Goal: Task Accomplishment & Management: Manage account settings

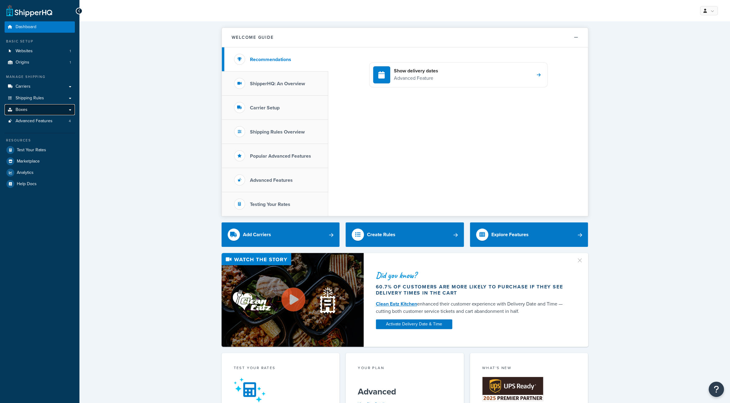
click at [32, 106] on link "Boxes" at bounding box center [40, 109] width 70 height 11
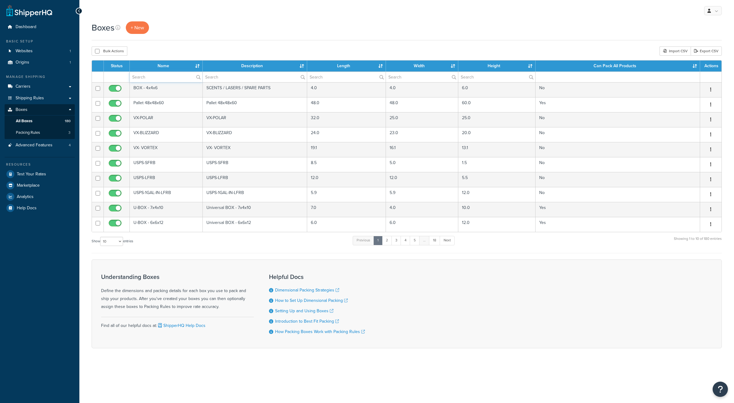
click at [153, 75] on input "text" at bounding box center [166, 77] width 73 height 10
type input "c6"
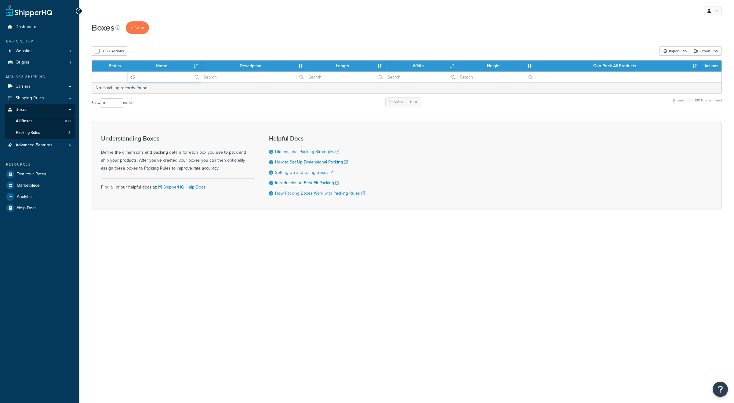
drag, startPoint x: 154, startPoint y: 77, endPoint x: 103, endPoint y: 74, distance: 51.1
click at [103, 74] on tr "c6" at bounding box center [407, 76] width 630 height 11
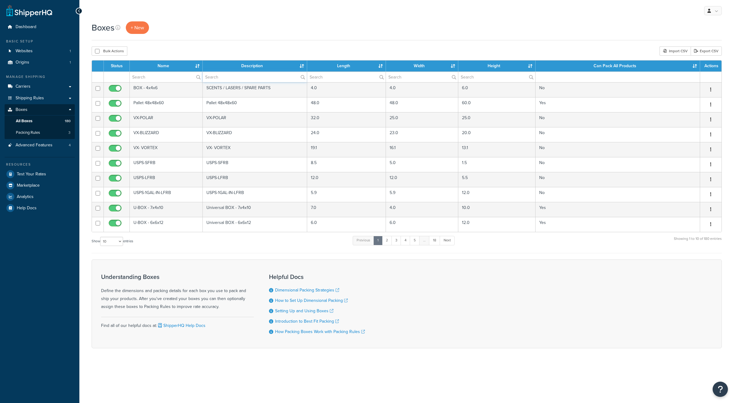
click at [219, 80] on input "text" at bounding box center [255, 77] width 104 height 10
type input "c6"
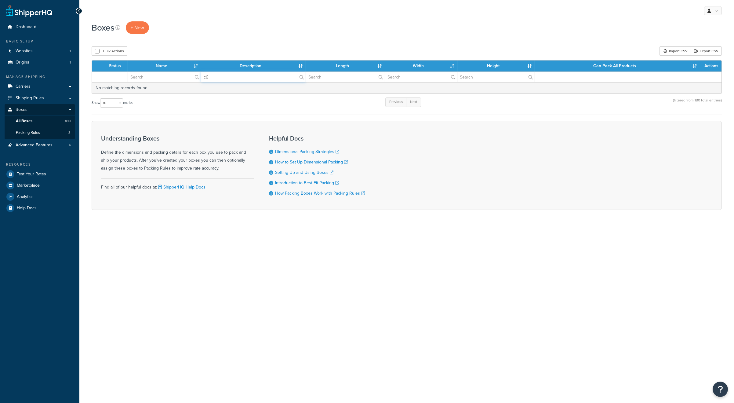
drag, startPoint x: 200, startPoint y: 79, endPoint x: 194, endPoint y: 80, distance: 6.4
click at [194, 80] on tr "c6" at bounding box center [407, 76] width 630 height 11
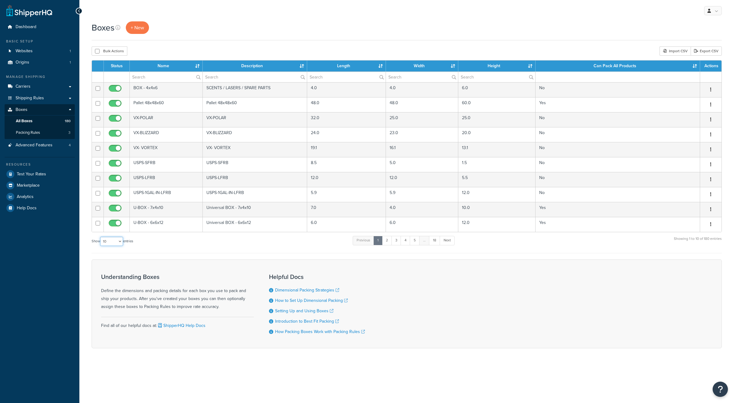
click at [119, 240] on select "10 15 25 50 100 1000" at bounding box center [111, 241] width 23 height 9
select select "1000"
click at [101, 237] on select "10 15 25 50 100 1000" at bounding box center [111, 241] width 23 height 9
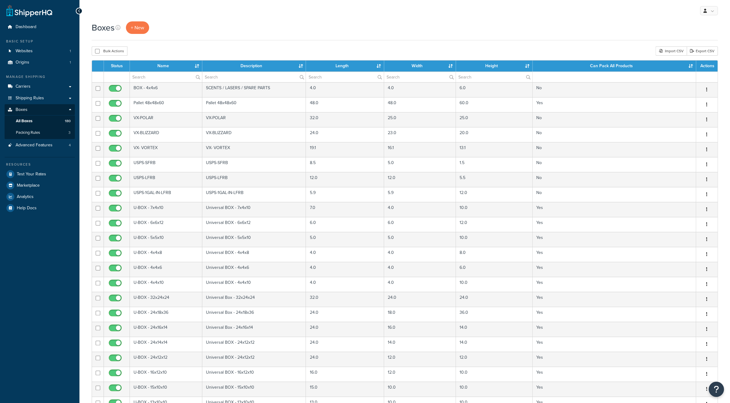
click at [193, 66] on th "Name" at bounding box center [166, 65] width 72 height 11
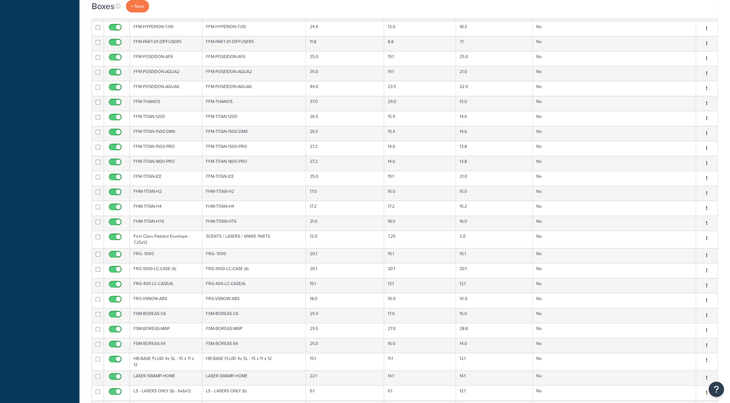
scroll to position [1853, 0]
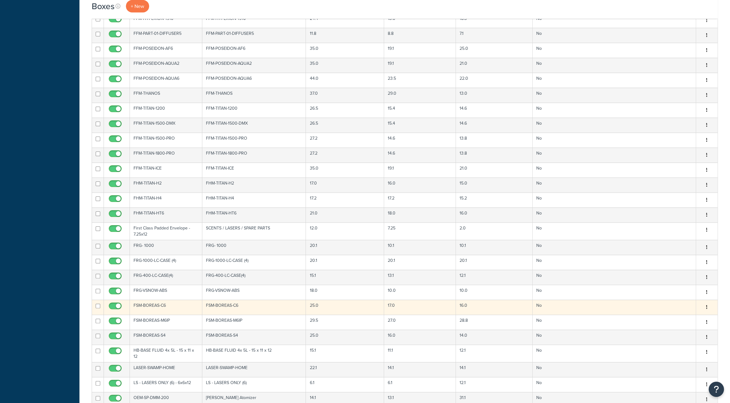
click at [170, 300] on td "FSM-BOREAS-C6" at bounding box center [166, 307] width 72 height 15
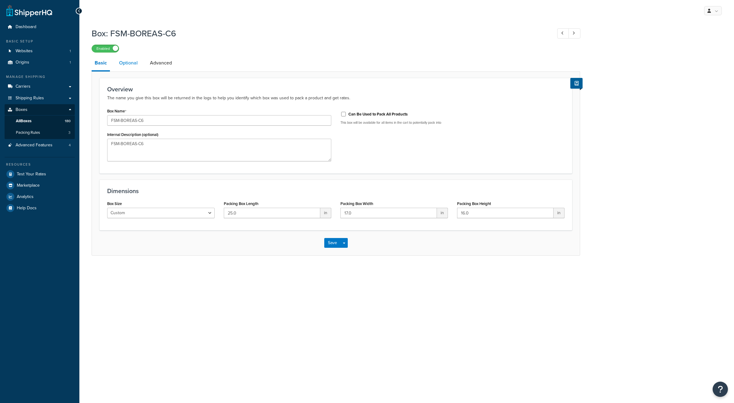
click at [134, 62] on link "Optional" at bounding box center [128, 63] width 25 height 15
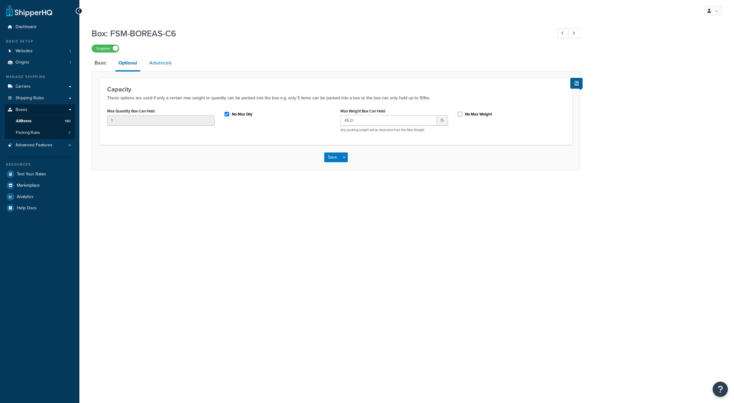
click at [165, 64] on link "Advanced" at bounding box center [160, 63] width 28 height 15
select select "55"
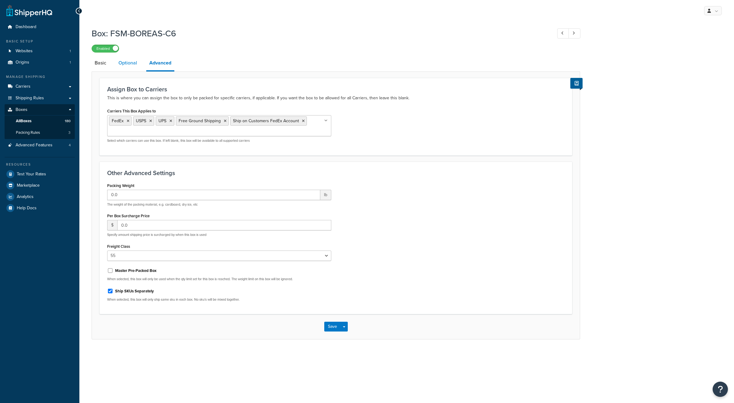
click at [129, 63] on link "Optional" at bounding box center [127, 63] width 25 height 15
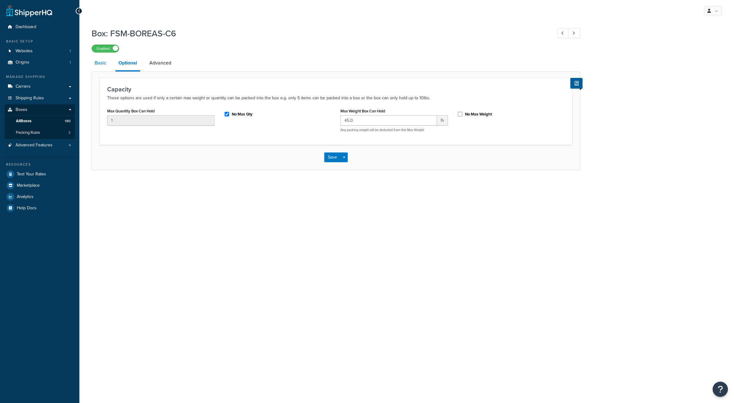
click at [101, 63] on link "Basic" at bounding box center [101, 63] width 18 height 15
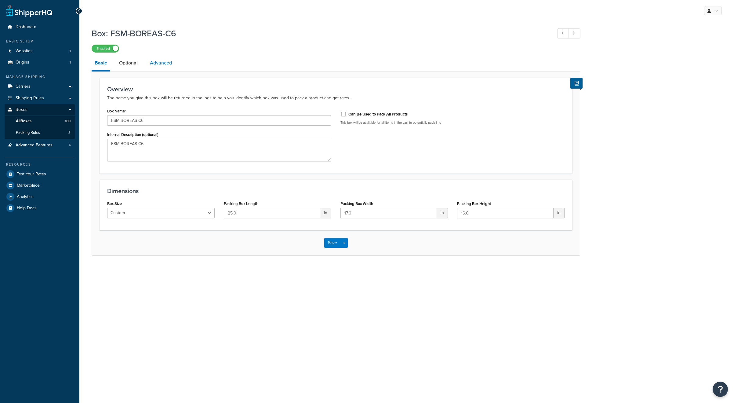
click at [163, 66] on link "Advanced" at bounding box center [161, 63] width 28 height 15
select select "55"
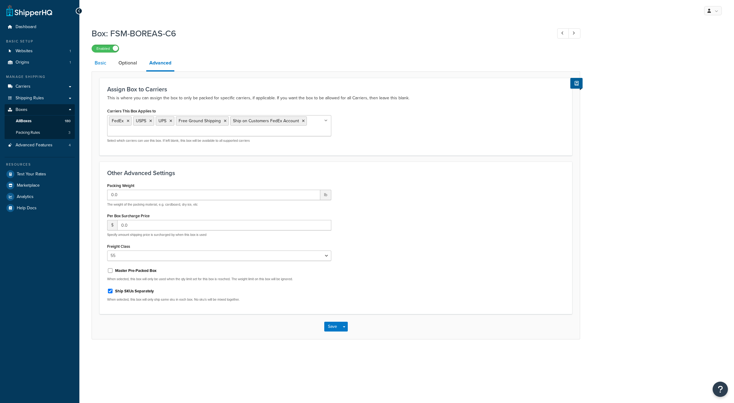
click at [104, 64] on link "Basic" at bounding box center [101, 63] width 18 height 15
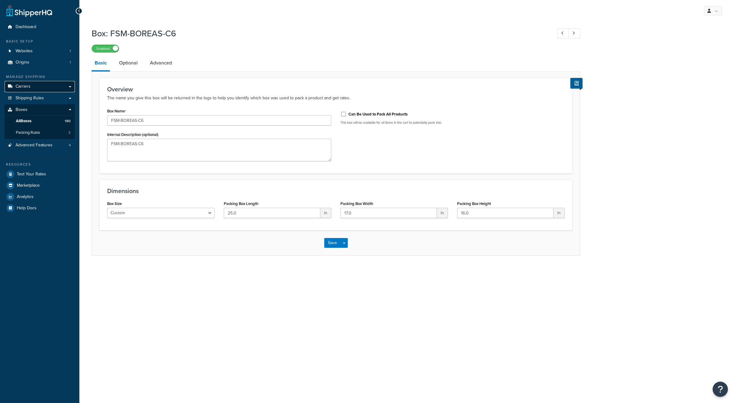
click at [25, 88] on span "Carriers" at bounding box center [23, 86] width 15 height 5
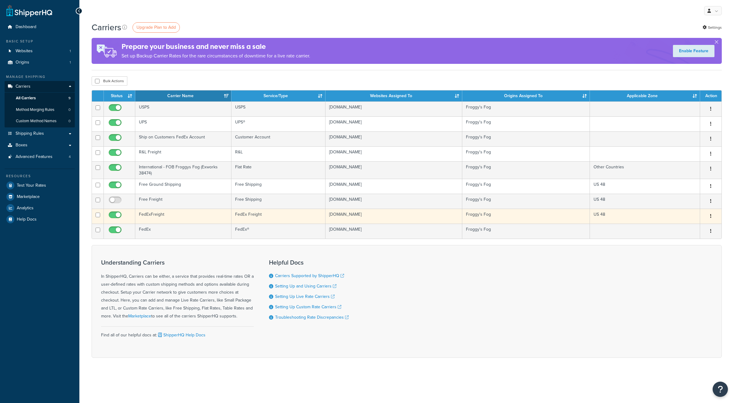
click at [172, 216] on td "FedExFreight" at bounding box center [183, 216] width 96 height 15
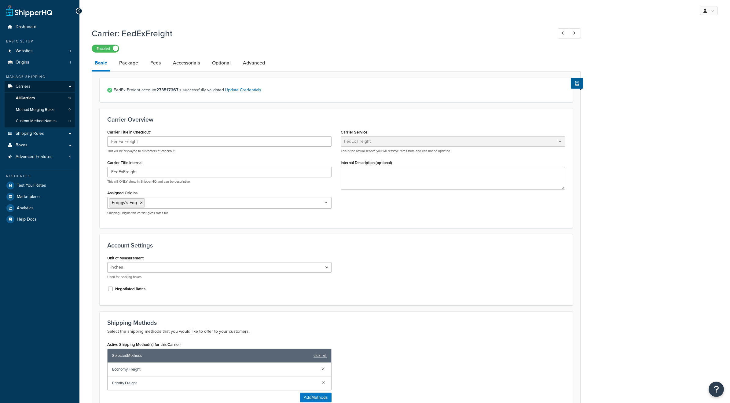
select select "fedExFreight"
click at [244, 90] on link "Update Credentials" at bounding box center [243, 90] width 36 height 6
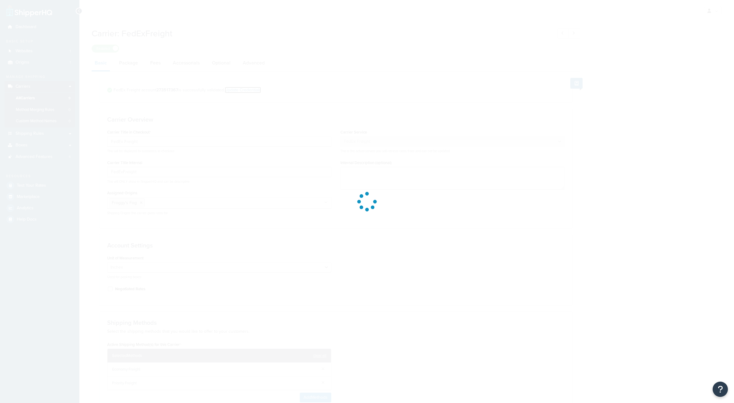
select select "PALLET"
select select "US"
select select "TN"
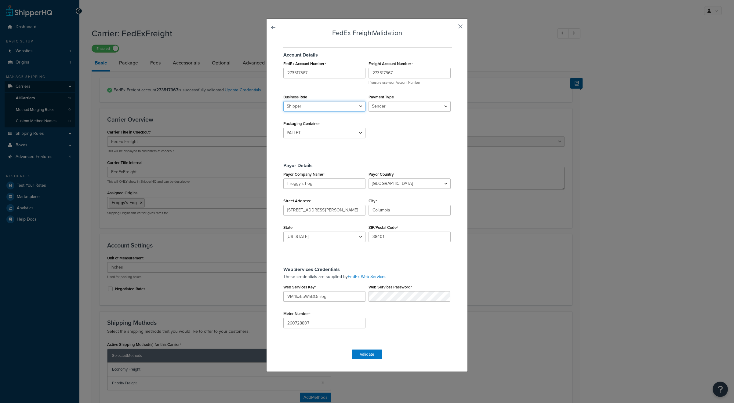
click at [310, 108] on select "Shipper Consignee" at bounding box center [324, 106] width 82 height 10
click at [283, 101] on select "Shipper Consignee" at bounding box center [324, 106] width 82 height 10
click at [384, 109] on select "Sender Third Party" at bounding box center [410, 106] width 82 height 10
click at [369, 101] on select "Sender Third Party" at bounding box center [410, 106] width 82 height 10
click at [338, 134] on select "BAG BARREL BASKET BOX BUCKET CARTON CASE CONTAINER CYLINDER ENVELOPE HAMPER OTH…" at bounding box center [324, 133] width 82 height 10
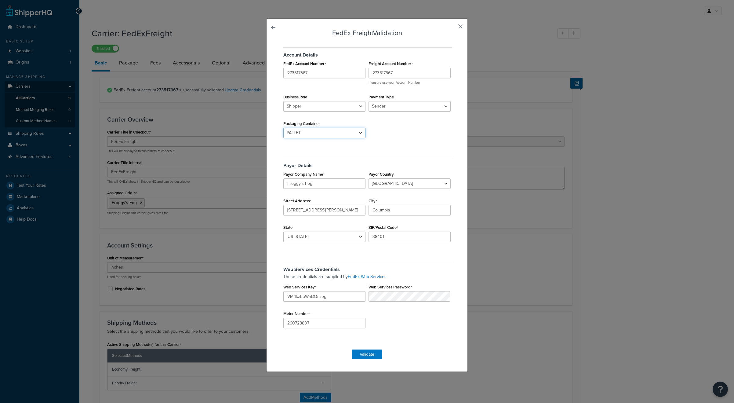
click at [283, 128] on select "BAG BARREL BASKET BOX BUCKET CARTON CASE CONTAINER CYLINDER ENVELOPE HAMPER OTH…" at bounding box center [324, 133] width 82 height 10
click at [364, 355] on button "Validate" at bounding box center [367, 354] width 31 height 10
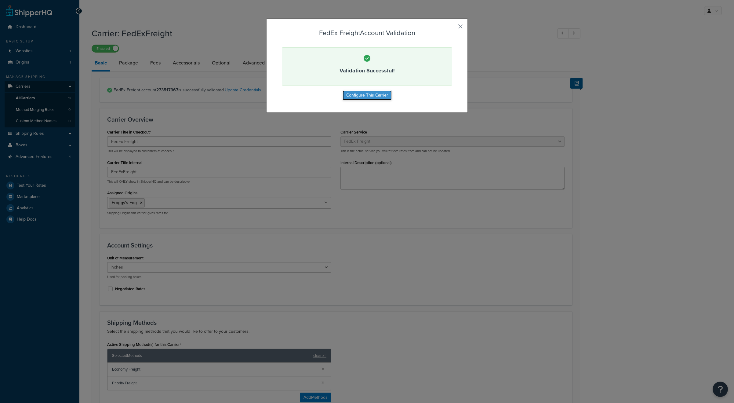
click at [369, 99] on button "Configure This Carrier" at bounding box center [367, 95] width 49 height 10
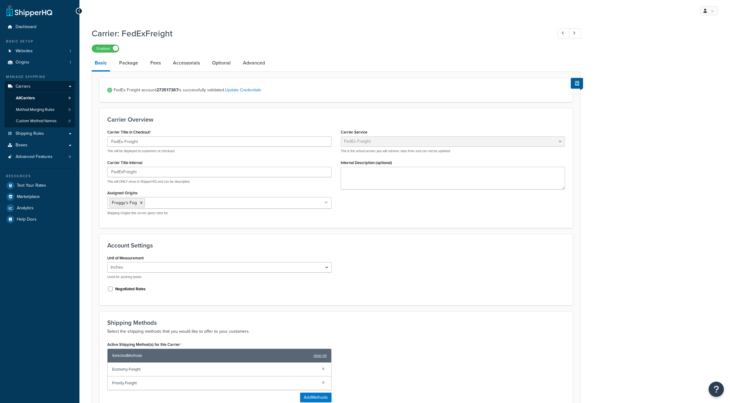
select select "fedExFreight"
click at [156, 200] on input "Assigned Origins" at bounding box center [173, 202] width 54 height 7
click at [149, 214] on link "All Origins" at bounding box center [220, 214] width 224 height 13
click at [169, 203] on li "Froggy's Fog" at bounding box center [159, 202] width 36 height 9
click at [172, 203] on icon at bounding box center [173, 203] width 3 height 4
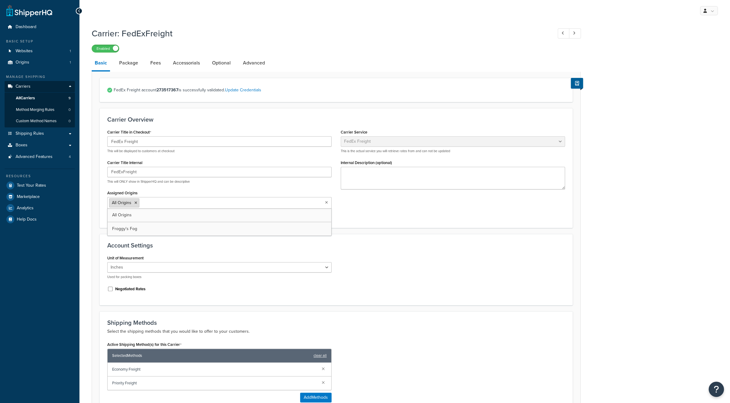
click at [136, 204] on icon at bounding box center [135, 203] width 3 height 4
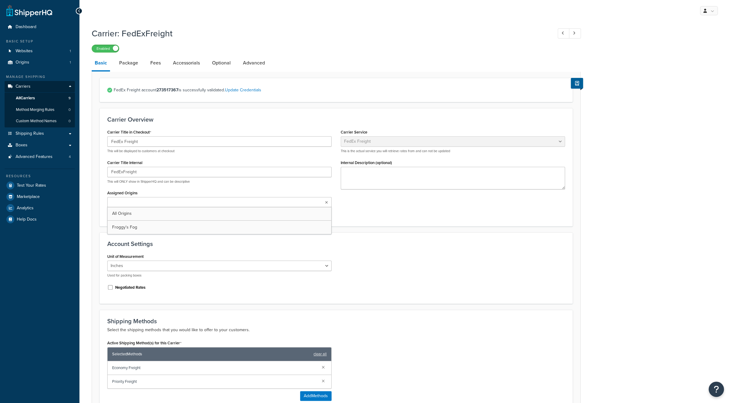
click at [102, 199] on div "Carrier Overview Carrier Title in Checkout FedEx Freight This will be displayed…" at bounding box center [336, 167] width 473 height 118
click at [133, 65] on link "Package" at bounding box center [128, 63] width 25 height 15
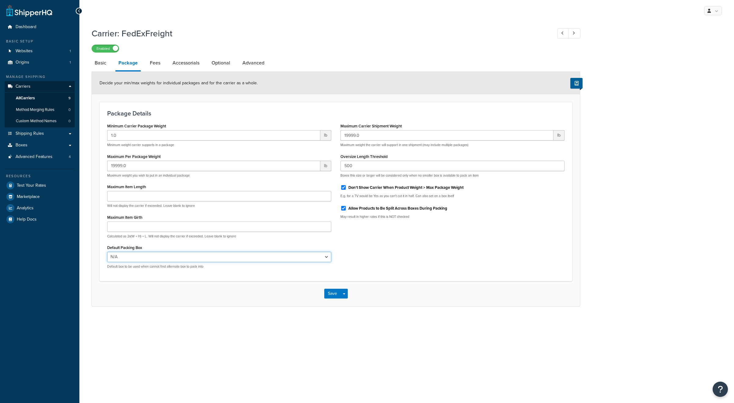
click at [137, 257] on select "N/A BOX - 4x4x6 VX-POLAR VX-BLIZZARD VX- VORTEX USPS-SFRB USPS-LFRB USPS-1GAL-I…" at bounding box center [219, 257] width 224 height 10
click at [155, 257] on select "N/A BOX - 4x4x6 VX-POLAR VX-BLIZZARD VX- VORTEX USPS-SFRB USPS-LFRB USPS-1GAL-I…" at bounding box center [219, 257] width 224 height 10
select select "737289"
click at [107, 252] on select "N/A BOX - 4x4x6 VX-POLAR VX-BLIZZARD VX- VORTEX USPS-SFRB USPS-LFRB USPS-1GAL-I…" at bounding box center [219, 257] width 224 height 10
click at [156, 66] on link "Fees" at bounding box center [155, 63] width 16 height 15
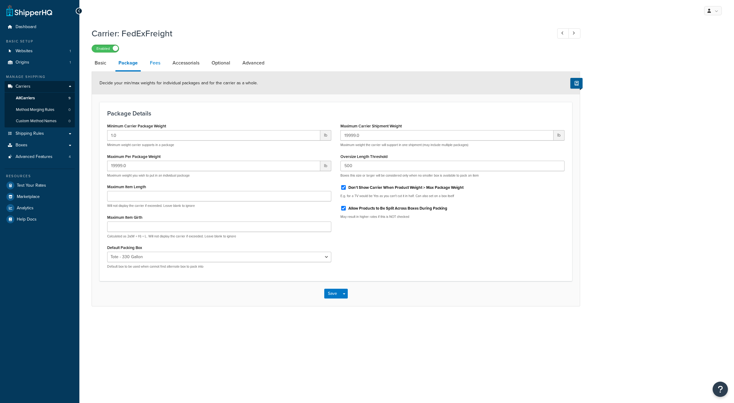
select select "AFTER"
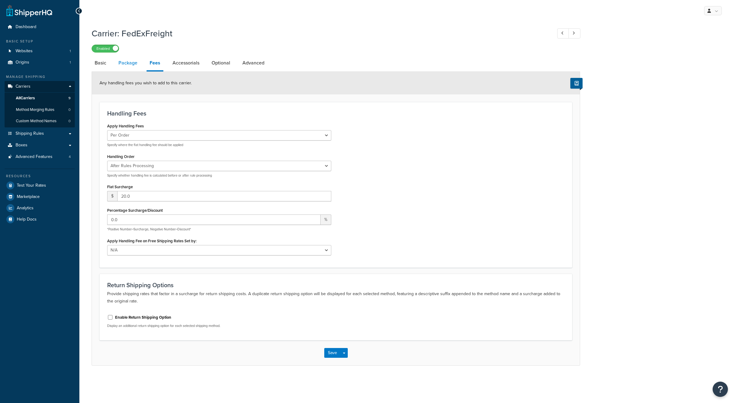
click at [129, 61] on link "Package" at bounding box center [127, 63] width 25 height 15
select select "737289"
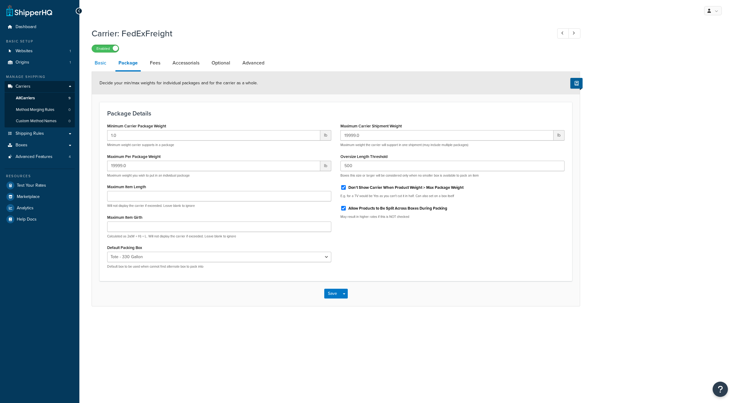
click at [105, 63] on link "Basic" at bounding box center [101, 63] width 18 height 15
select select "fedExFreight"
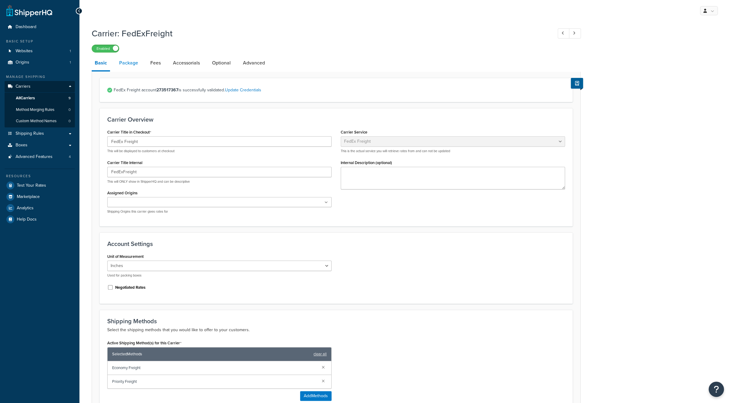
click at [137, 69] on link "Package" at bounding box center [128, 63] width 25 height 15
select select "737289"
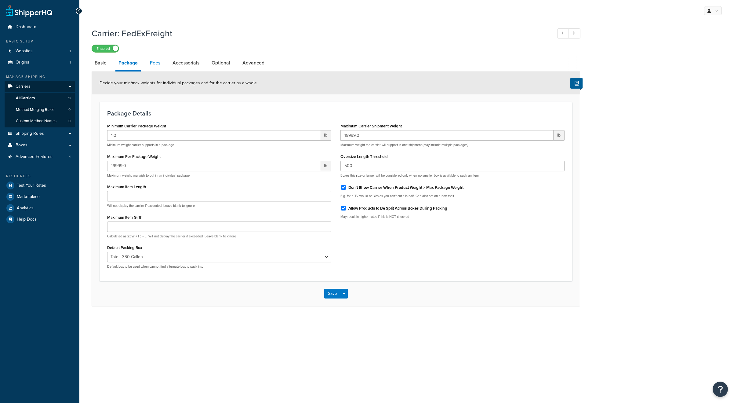
click at [154, 62] on link "Fees" at bounding box center [155, 63] width 16 height 15
select select "AFTER"
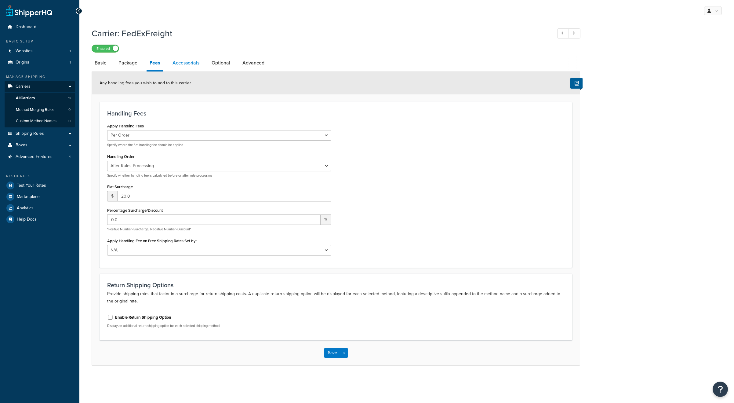
click at [188, 68] on link "Accessorials" at bounding box center [186, 63] width 33 height 15
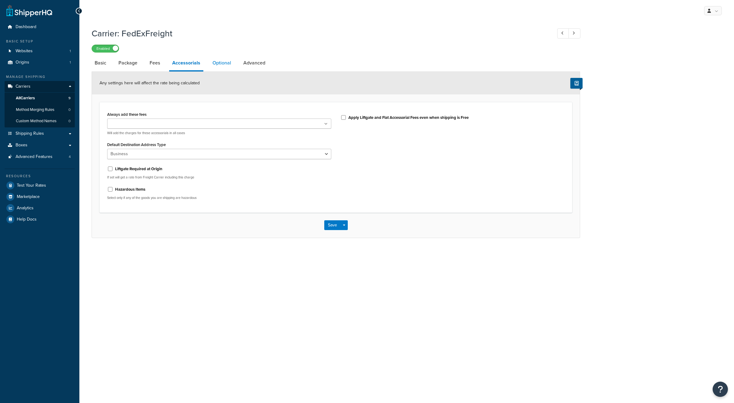
click at [218, 61] on link "Optional" at bounding box center [222, 63] width 25 height 15
select select "55"
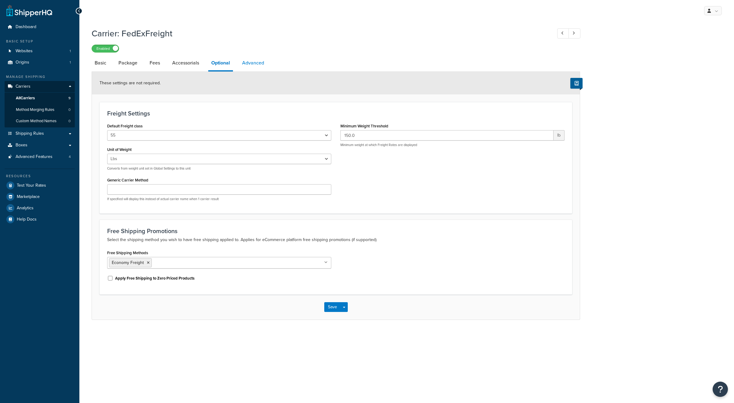
click at [256, 65] on link "Advanced" at bounding box center [253, 63] width 28 height 15
select select "false"
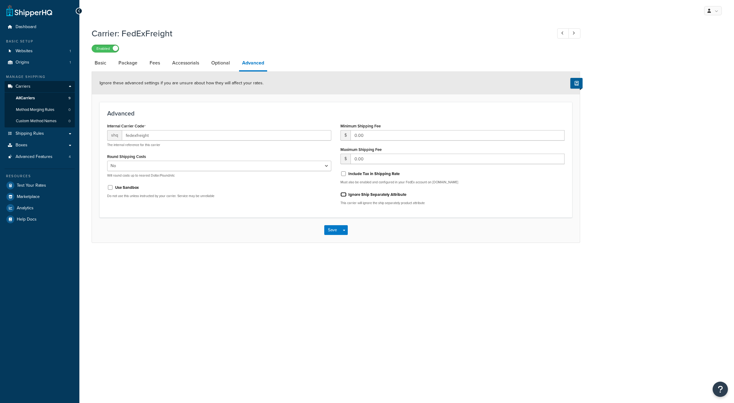
click at [343, 196] on input "Ignore Ship Separately Attribute" at bounding box center [344, 194] width 6 height 5
checkbox input "true"
click at [335, 232] on button "Save" at bounding box center [332, 230] width 16 height 10
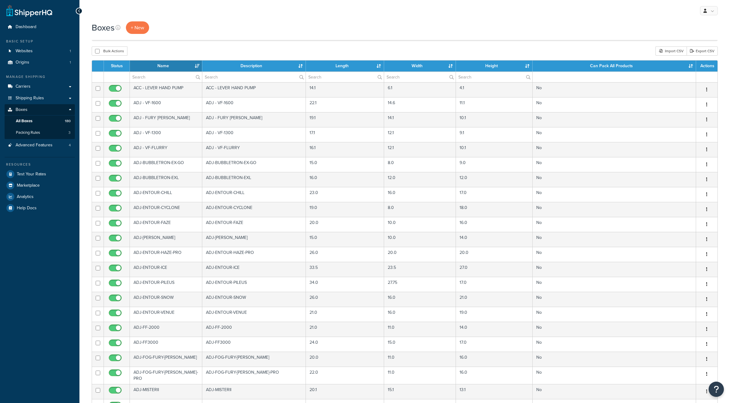
select select "1000"
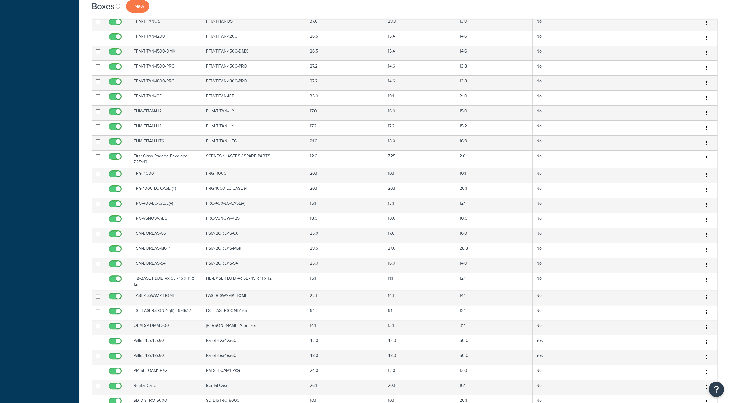
scroll to position [2077, 0]
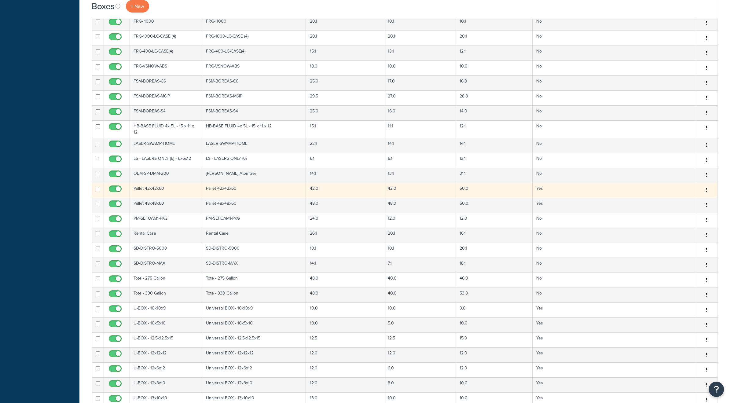
click at [188, 183] on td "Pallet 42x42x60" at bounding box center [166, 190] width 72 height 15
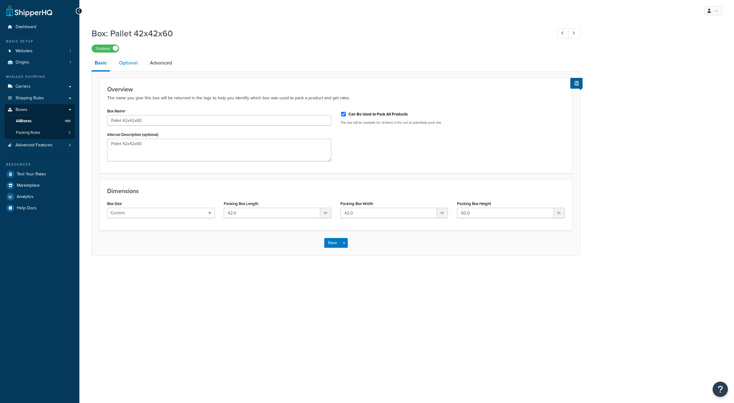
click at [130, 63] on link "Optional" at bounding box center [128, 63] width 25 height 15
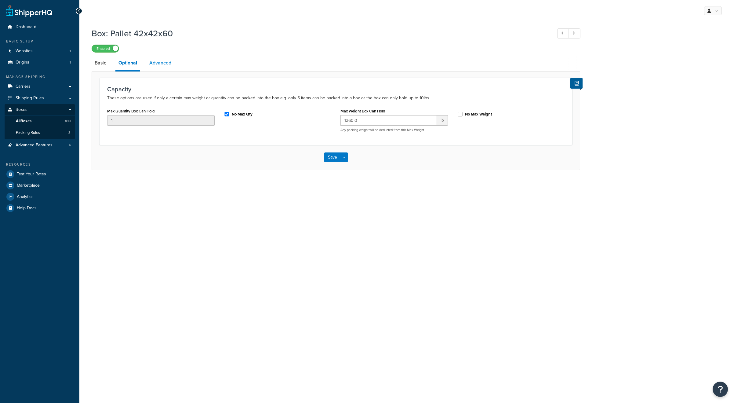
click at [161, 65] on link "Advanced" at bounding box center [160, 63] width 28 height 15
select select "55"
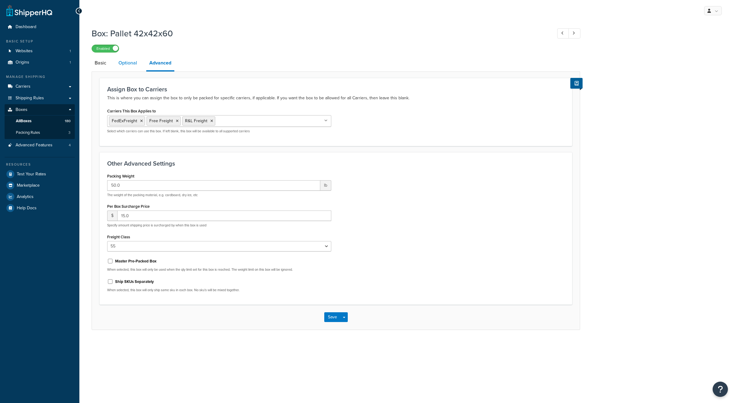
click at [128, 69] on link "Optional" at bounding box center [127, 63] width 25 height 15
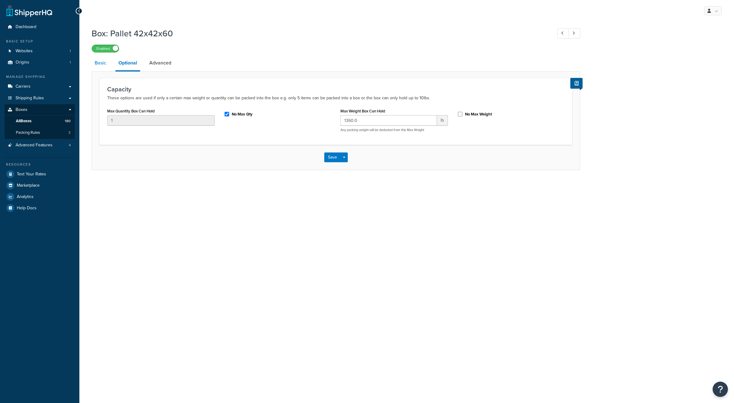
click at [92, 68] on link "Basic" at bounding box center [101, 63] width 18 height 15
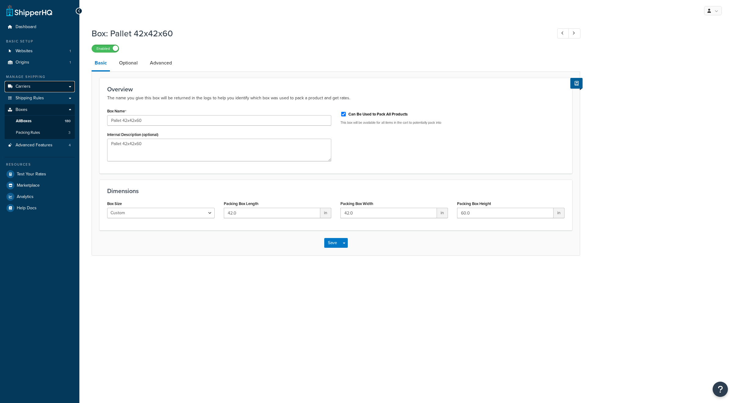
click at [24, 86] on span "Carriers" at bounding box center [23, 86] width 15 height 5
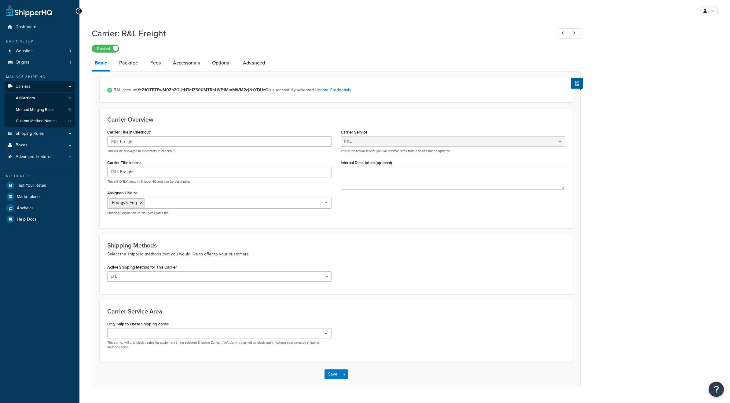
select select "rlFreight"
click at [254, 64] on link "Advanced" at bounding box center [254, 63] width 28 height 15
select select "false"
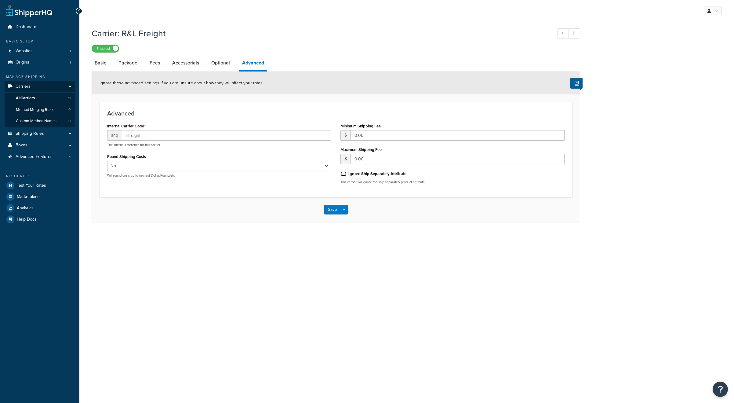
click at [344, 176] on input "Ignore Ship Separately Attribute" at bounding box center [344, 173] width 6 height 5
checkbox input "true"
click at [224, 64] on link "Optional" at bounding box center [220, 63] width 25 height 15
select select "55"
select select "508"
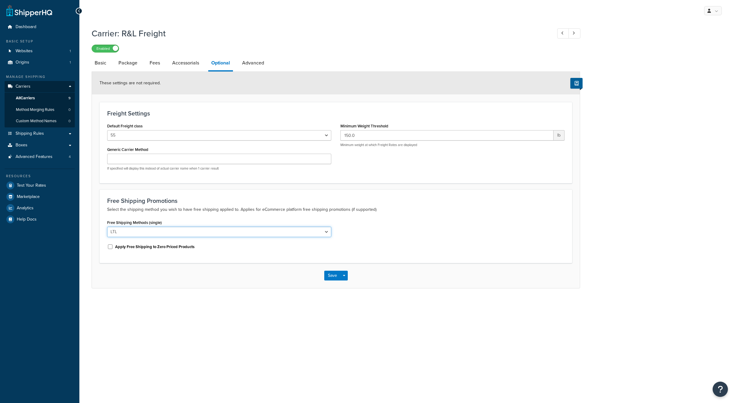
click at [179, 234] on select "LTL" at bounding box center [219, 232] width 224 height 10
click at [107, 227] on select "LTL" at bounding box center [219, 232] width 224 height 10
click at [186, 66] on link "Accessorials" at bounding box center [185, 63] width 33 height 15
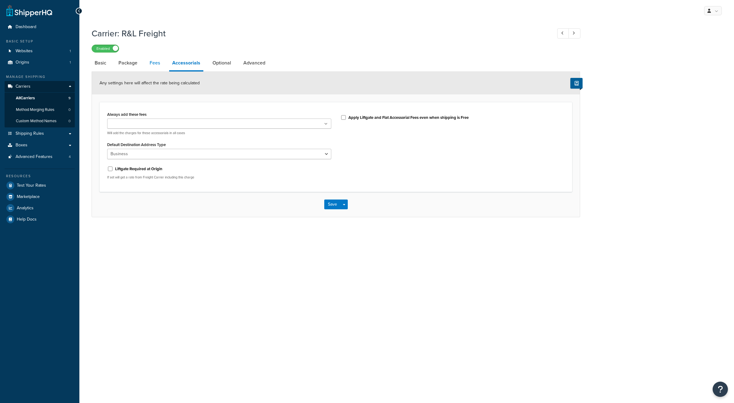
click at [153, 64] on link "Fees" at bounding box center [155, 63] width 16 height 15
select select "AFTER"
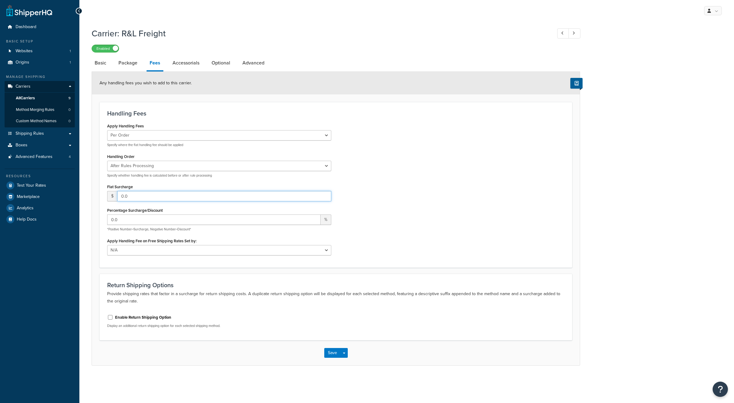
drag, startPoint x: 130, startPoint y: 195, endPoint x: 115, endPoint y: 196, distance: 14.4
click at [115, 196] on div "$ 0.0" at bounding box center [219, 196] width 224 height 10
type input "20.00"
click at [152, 250] on select "N/A Fixed/Free Shipping Methods Free Promotion Rules All Free Shipping" at bounding box center [219, 250] width 224 height 10
click at [128, 239] on label "Apply Handling Fee on Free Shipping Rates Set by:" at bounding box center [152, 241] width 90 height 5
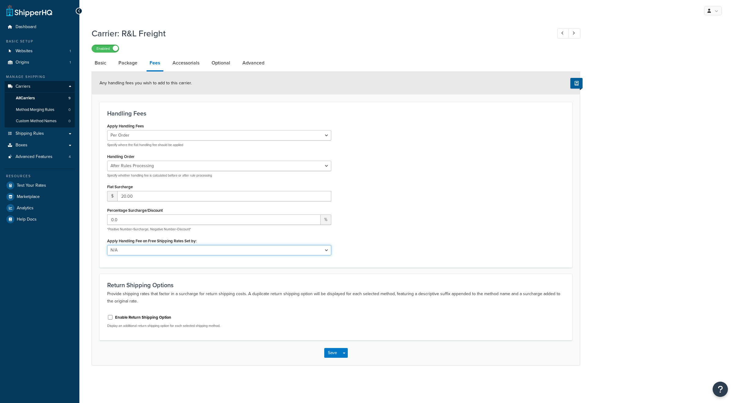
click at [128, 245] on select "N/A Fixed/Free Shipping Methods Free Promotion Rules All Free Shipping" at bounding box center [219, 250] width 224 height 10
click at [129, 61] on link "Package" at bounding box center [127, 63] width 25 height 15
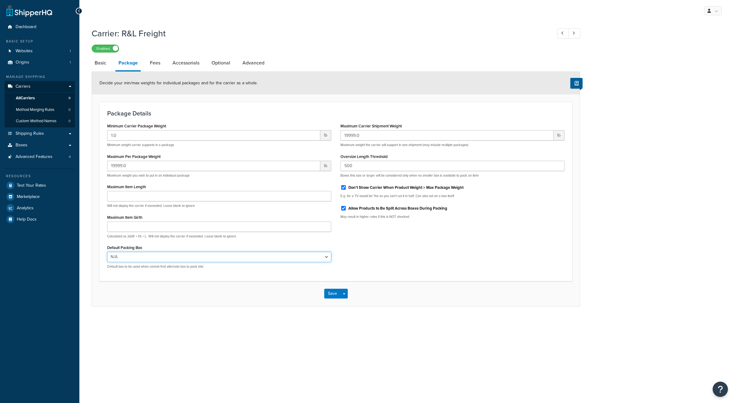
click at [151, 256] on select "N/A BOX - 4x4x6 VX-POLAR VX-BLIZZARD VX- VORTEX USPS-SFRB USPS-LFRB USPS-1GAL-I…" at bounding box center [219, 257] width 224 height 10
select select "737289"
click at [107, 252] on select "N/A BOX - 4x4x6 VX-POLAR VX-BLIZZARD VX- VORTEX USPS-SFRB USPS-LFRB USPS-1GAL-I…" at bounding box center [219, 257] width 224 height 10
click at [101, 68] on link "Basic" at bounding box center [101, 63] width 18 height 15
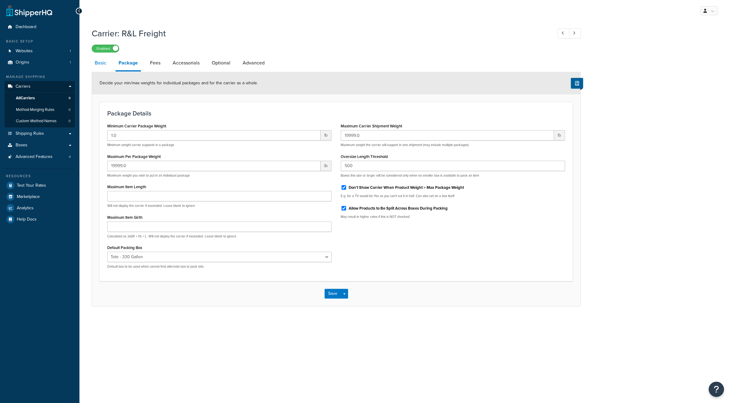
select select "rlFreight"
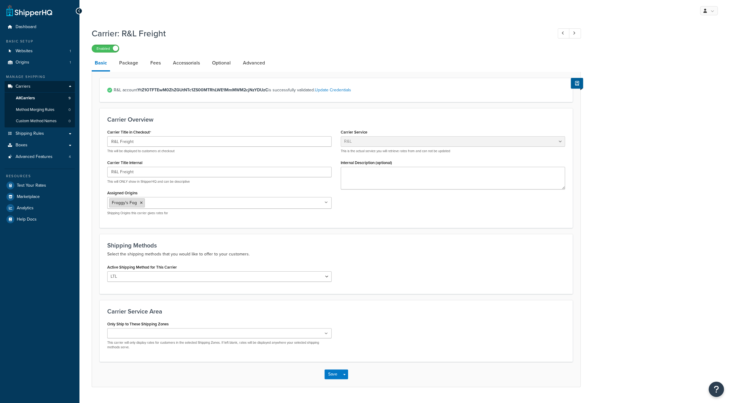
click at [140, 203] on icon at bounding box center [141, 203] width 3 height 4
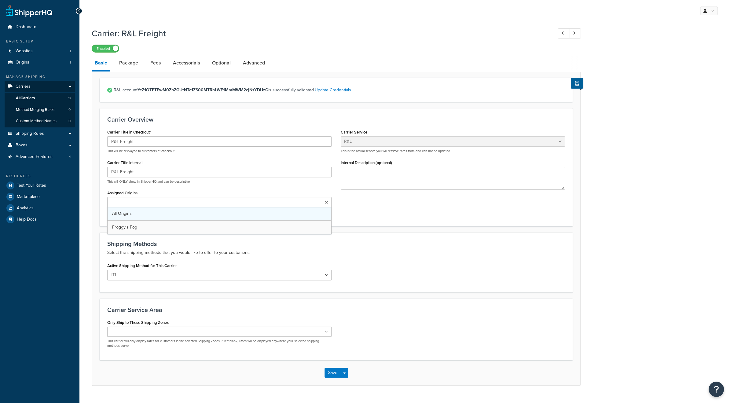
click at [134, 210] on link "All Origins" at bounding box center [220, 213] width 224 height 13
click at [133, 203] on li "All Origins" at bounding box center [124, 202] width 30 height 9
click at [134, 202] on icon at bounding box center [135, 203] width 3 height 4
click at [98, 227] on form "R&L account YtZ1OTFTEwM0ZhZGUtNTc1ZS00MTRhLWE1MmMWM2cjNzYDUzC is successfully v…" at bounding box center [336, 231] width 488 height 307
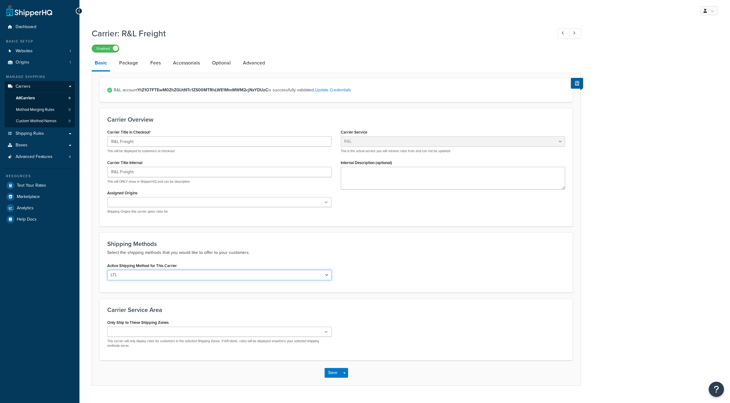
click at [171, 277] on select "LTL" at bounding box center [219, 275] width 224 height 10
click at [107, 270] on select "LTL" at bounding box center [219, 275] width 224 height 10
click at [164, 332] on ul at bounding box center [219, 332] width 224 height 10
click at [220, 309] on h3 "Carrier Service Area" at bounding box center [336, 309] width 458 height 7
click at [328, 372] on button "Save" at bounding box center [332, 374] width 16 height 10
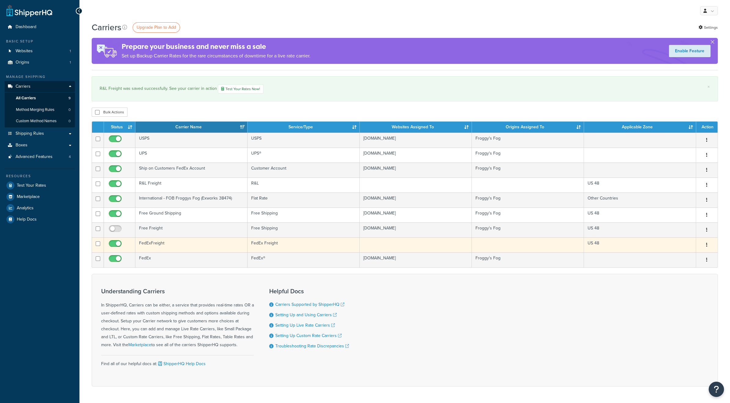
click at [182, 241] on td "FedExFreight" at bounding box center [191, 244] width 112 height 15
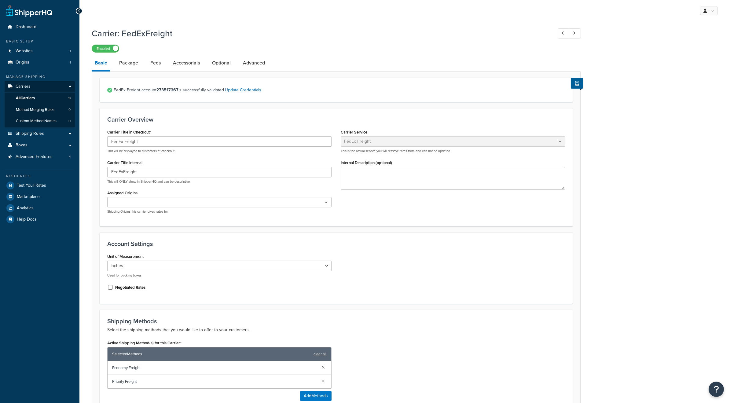
select select "fedExFreight"
click at [130, 68] on link "Package" at bounding box center [128, 63] width 25 height 15
select select "737289"
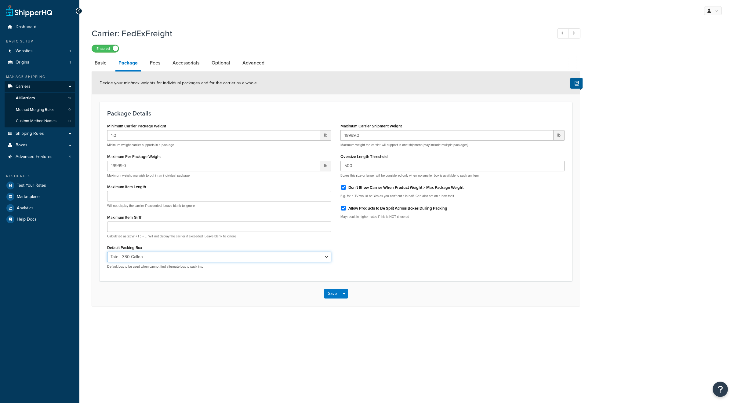
click at [153, 258] on select "N/A BOX - 4x4x6 VX-POLAR VX-BLIZZARD VX- VORTEX USPS-SFRB USPS-LFRB USPS-1GAL-I…" at bounding box center [219, 257] width 224 height 10
select select
click at [107, 252] on select "N/A BOX - 4x4x6 VX-POLAR VX-BLIZZARD VX- VORTEX USPS-SFRB USPS-LFRB USPS-1GAL-I…" at bounding box center [219, 257] width 224 height 10
click at [154, 64] on link "Fees" at bounding box center [155, 63] width 16 height 15
select select "AFTER"
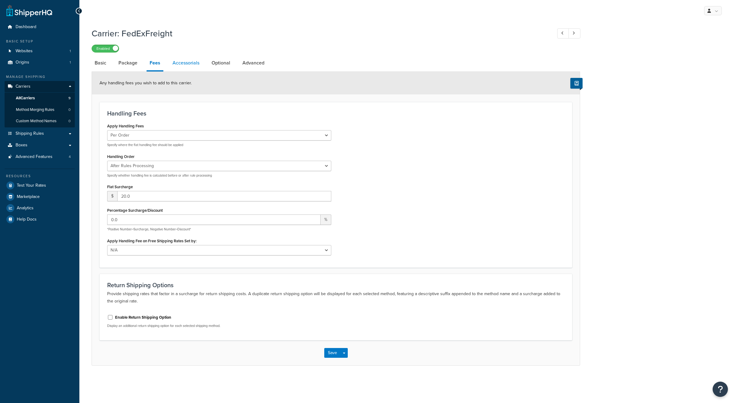
click at [175, 65] on link "Accessorials" at bounding box center [186, 63] width 33 height 15
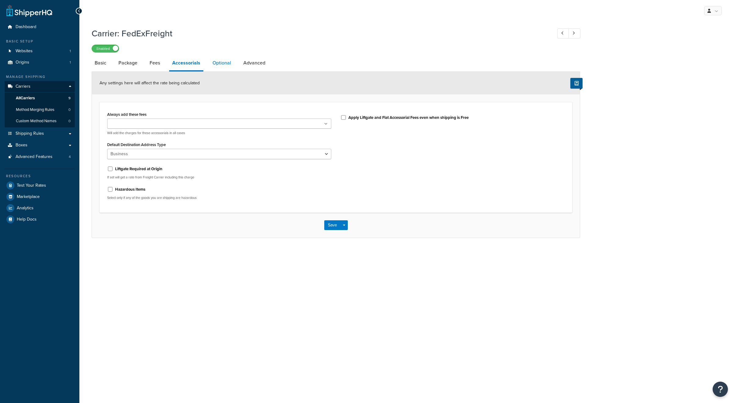
click at [219, 66] on link "Optional" at bounding box center [222, 63] width 25 height 15
select select "55"
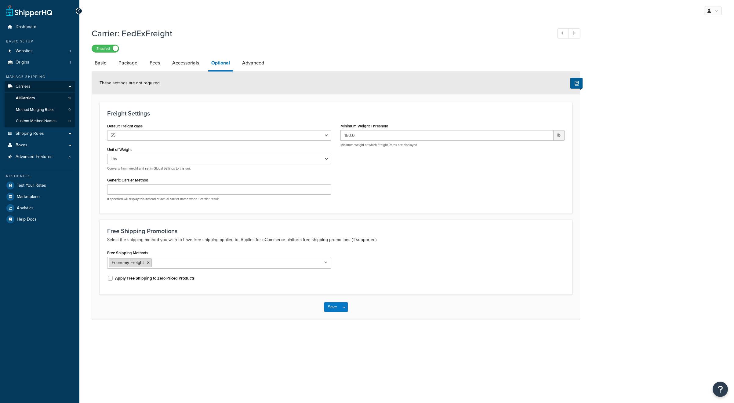
click at [148, 263] on icon at bounding box center [148, 263] width 3 height 4
click at [178, 243] on p "Select the shipping method you wish to have free shipping applied to. Applies f…" at bounding box center [336, 239] width 458 height 7
click at [254, 66] on link "Advanced" at bounding box center [253, 63] width 28 height 15
select select "false"
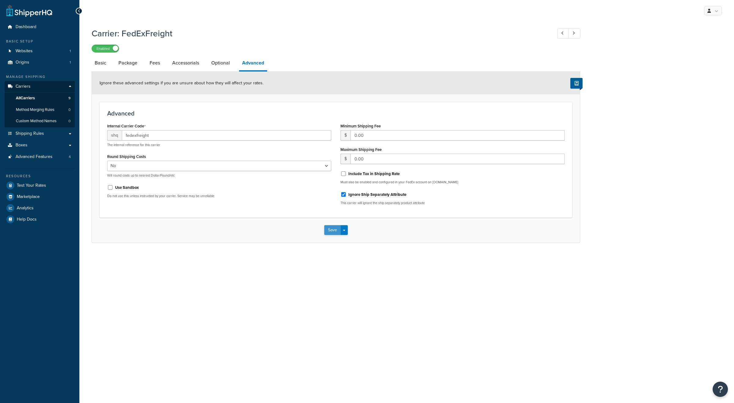
click at [332, 227] on button "Save" at bounding box center [332, 230] width 16 height 10
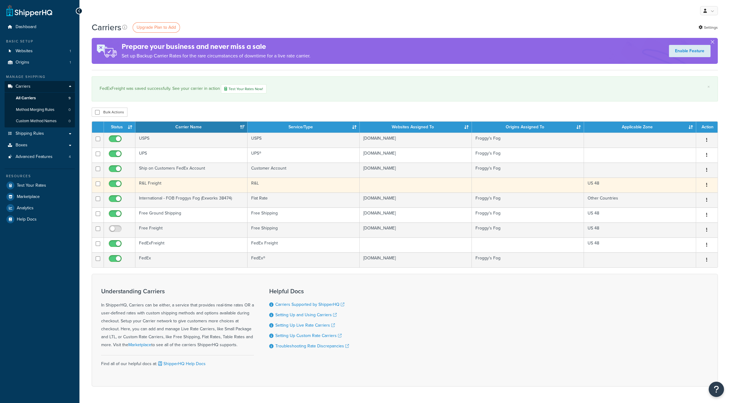
click at [164, 181] on td "R&L Freight" at bounding box center [191, 184] width 112 height 15
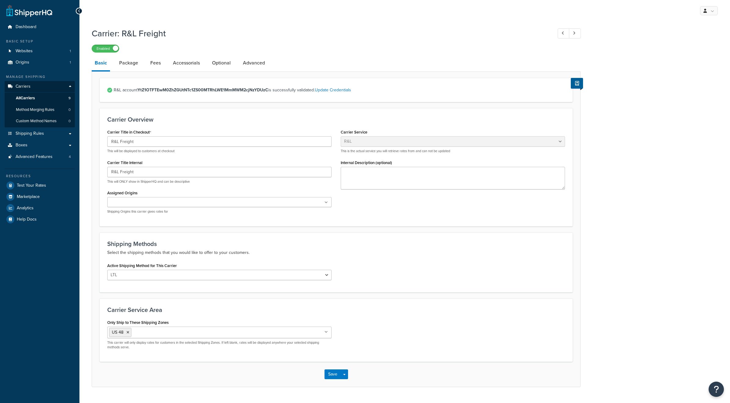
select select "rlFreight"
click at [156, 200] on ul at bounding box center [219, 202] width 224 height 10
click at [142, 213] on link "All Origins" at bounding box center [220, 213] width 224 height 13
click at [380, 199] on div "Carrier Title in Checkout R&L Freight This will be displayed to customers at ch…" at bounding box center [336, 174] width 467 height 92
click at [128, 68] on link "Package" at bounding box center [128, 63] width 25 height 15
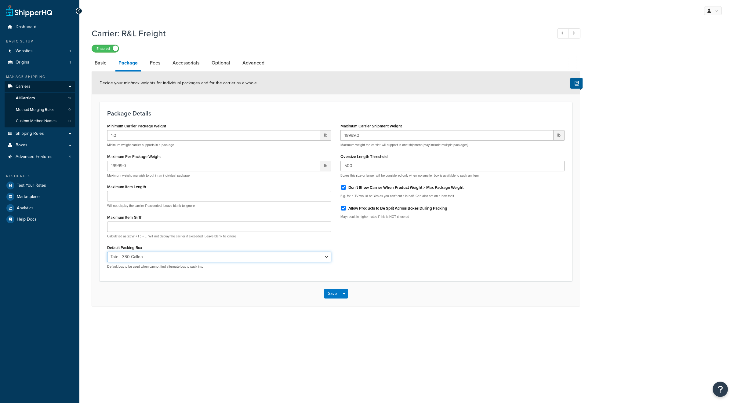
click at [159, 256] on select "N/A BOX - 4x4x6 VX-POLAR VX-BLIZZARD VX- VORTEX USPS-SFRB USPS-LFRB USPS-1GAL-I…" at bounding box center [219, 257] width 224 height 10
select select "442578"
click at [107, 252] on select "N/A BOX - 4x4x6 VX-POLAR VX-BLIZZARD VX- VORTEX USPS-SFRB USPS-LFRB USPS-1GAL-I…" at bounding box center [219, 257] width 224 height 10
click at [157, 260] on select "N/A BOX - 4x4x6 VX-POLAR VX-BLIZZARD VX- VORTEX USPS-SFRB USPS-LFRB USPS-1GAL-I…" at bounding box center [219, 257] width 224 height 10
select select
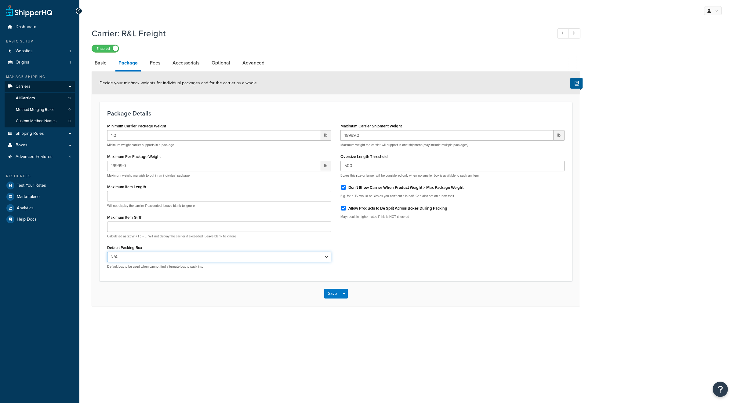
click at [107, 252] on select "N/A BOX - 4x4x6 VX-POLAR VX-BLIZZARD VX- VORTEX USPS-SFRB USPS-LFRB USPS-1GAL-I…" at bounding box center [219, 257] width 224 height 10
click at [155, 61] on link "Fees" at bounding box center [155, 63] width 16 height 15
select select "AFTER"
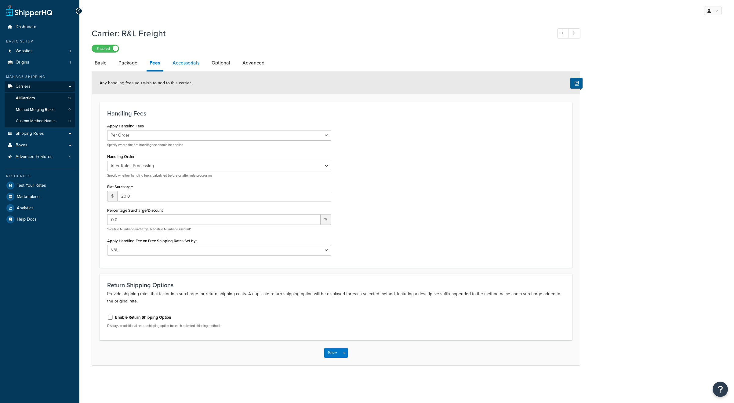
click at [184, 64] on link "Accessorials" at bounding box center [186, 63] width 33 height 15
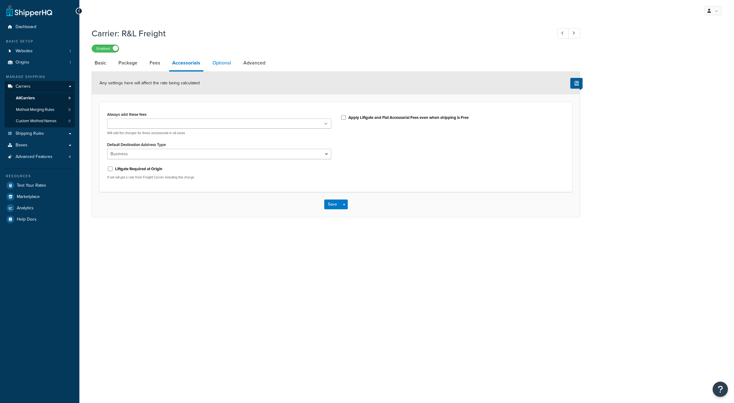
click at [223, 62] on link "Optional" at bounding box center [222, 63] width 25 height 15
select select "55"
select select "508"
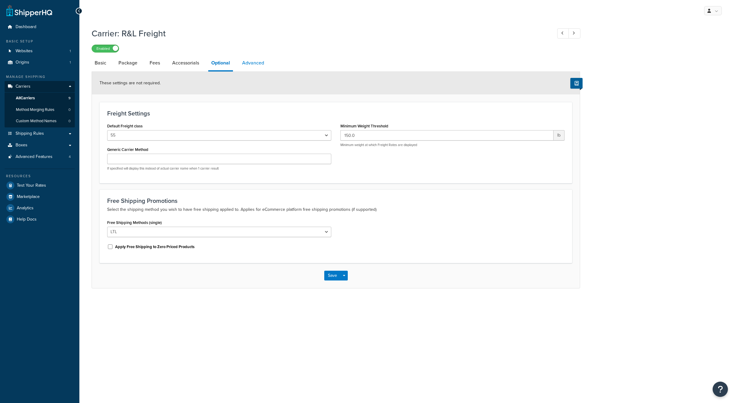
click at [265, 61] on link "Advanced" at bounding box center [253, 63] width 28 height 15
select select "false"
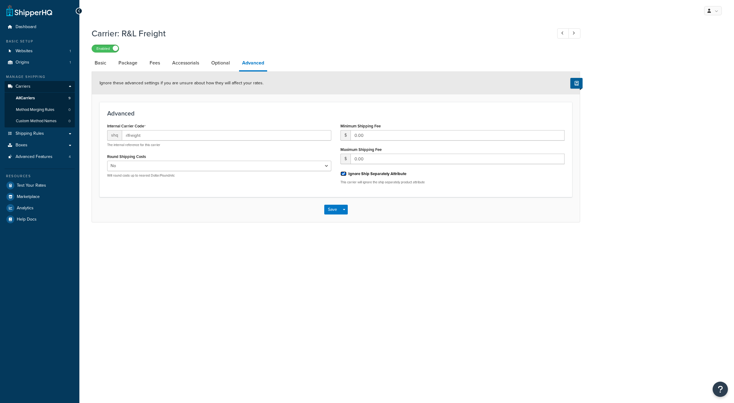
click at [344, 175] on input "Ignore Ship Separately Attribute" at bounding box center [344, 173] width 6 height 5
checkbox input "false"
click at [331, 210] on button "Save" at bounding box center [332, 210] width 16 height 10
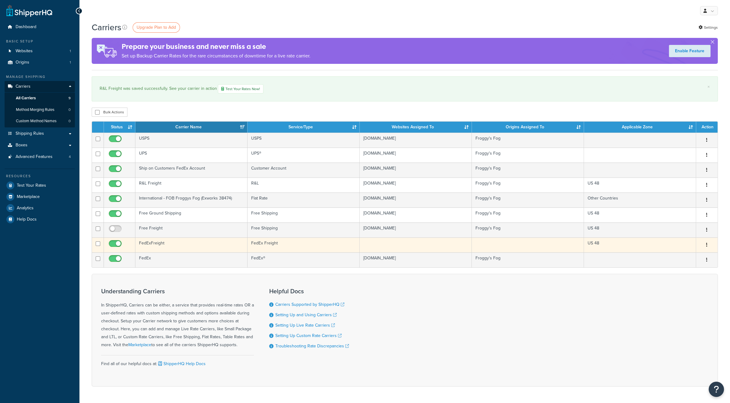
click at [163, 243] on td "FedExFreight" at bounding box center [191, 244] width 112 height 15
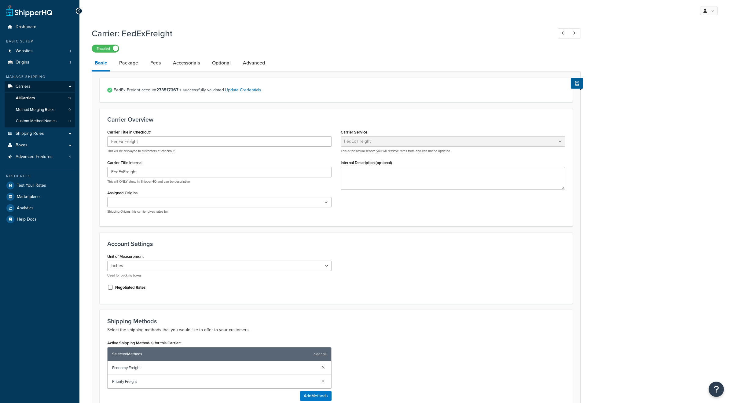
select select "fedExFreight"
click at [255, 64] on link "Advanced" at bounding box center [254, 63] width 28 height 15
select select "false"
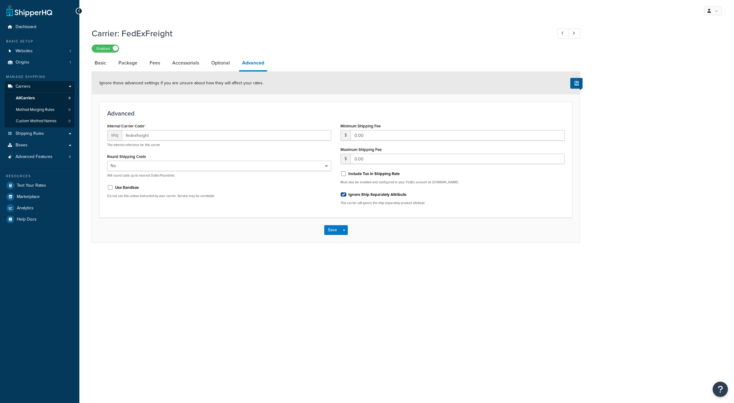
click at [345, 194] on input "Ignore Ship Separately Attribute" at bounding box center [344, 194] width 6 height 5
checkbox input "false"
click at [325, 230] on button "Save" at bounding box center [332, 230] width 16 height 10
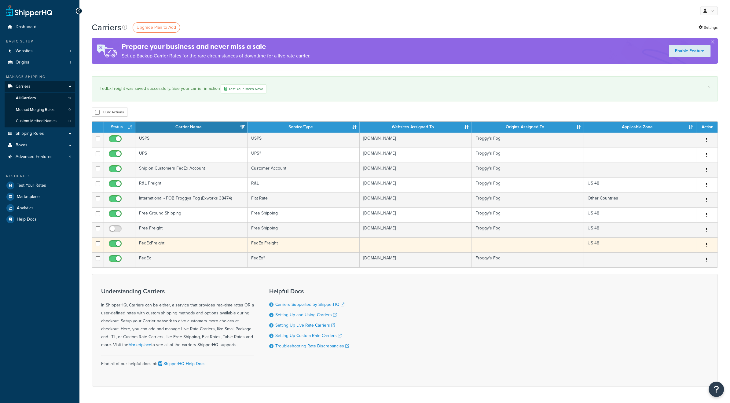
click at [169, 247] on td "FedExFreight" at bounding box center [191, 244] width 112 height 15
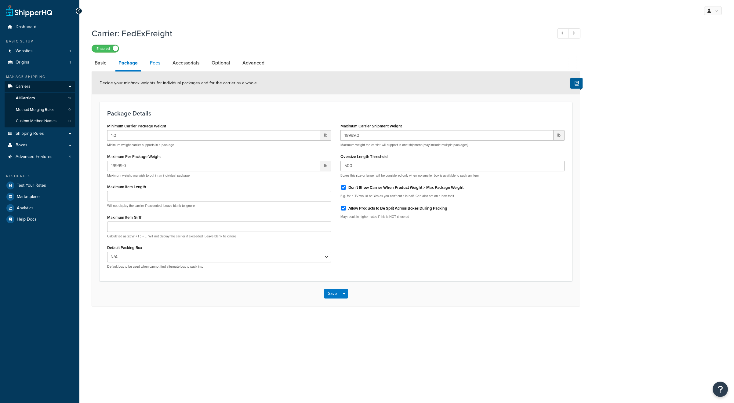
click at [158, 63] on link "Fees" at bounding box center [155, 63] width 16 height 15
select select "AFTER"
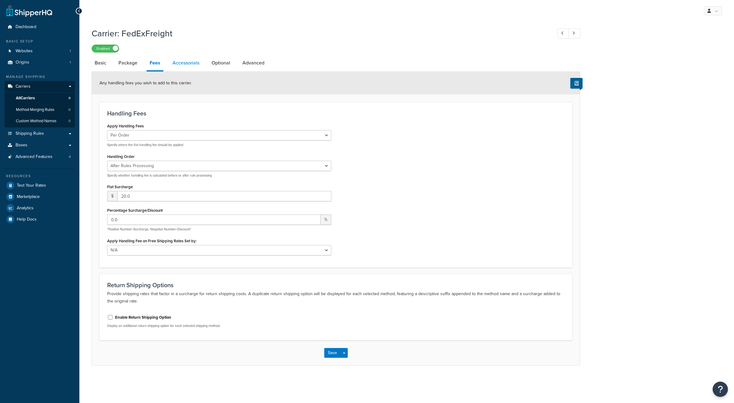
click at [182, 65] on link "Accessorials" at bounding box center [186, 63] width 33 height 15
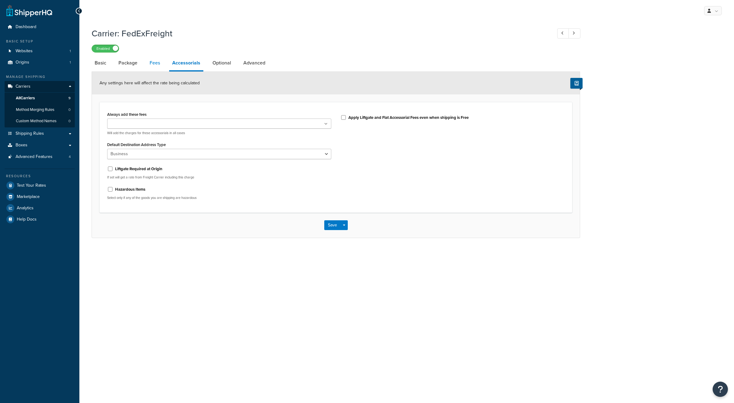
click at [154, 65] on link "Fees" at bounding box center [155, 63] width 16 height 15
select select "AFTER"
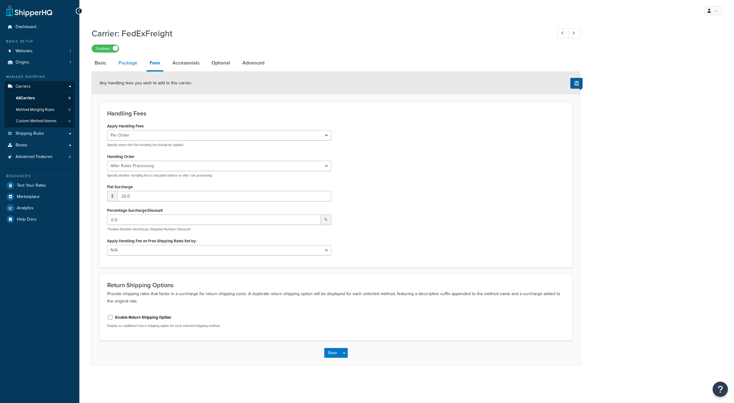
click at [133, 63] on link "Package" at bounding box center [127, 63] width 25 height 15
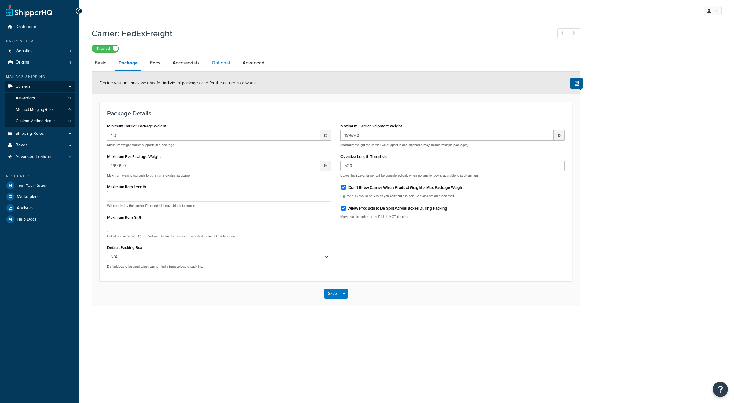
click at [226, 65] on link "Optional" at bounding box center [221, 63] width 25 height 15
select select "55"
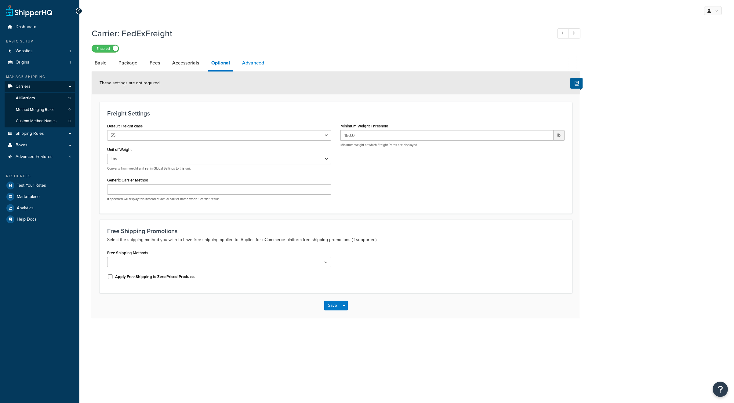
click at [259, 63] on link "Advanced" at bounding box center [253, 63] width 28 height 15
select select "false"
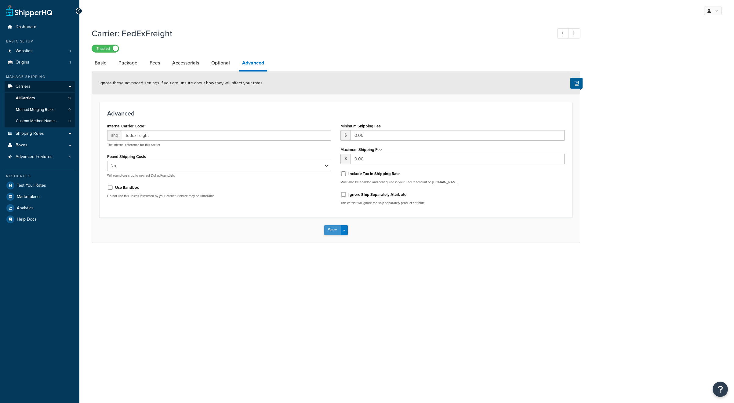
click at [327, 229] on button "Save" at bounding box center [332, 230] width 16 height 10
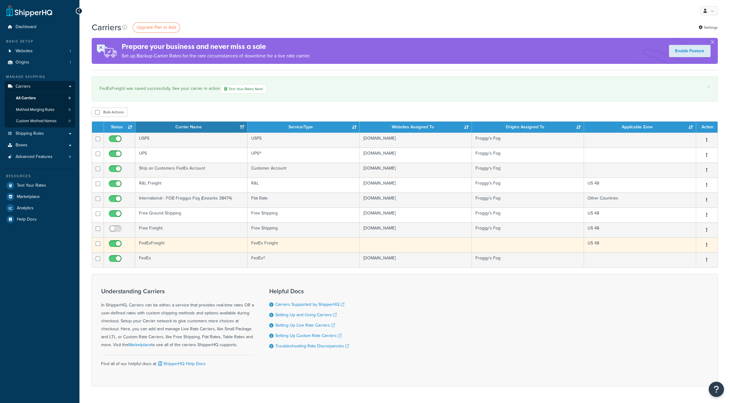
click at [157, 242] on td "FedExFreight" at bounding box center [191, 244] width 112 height 15
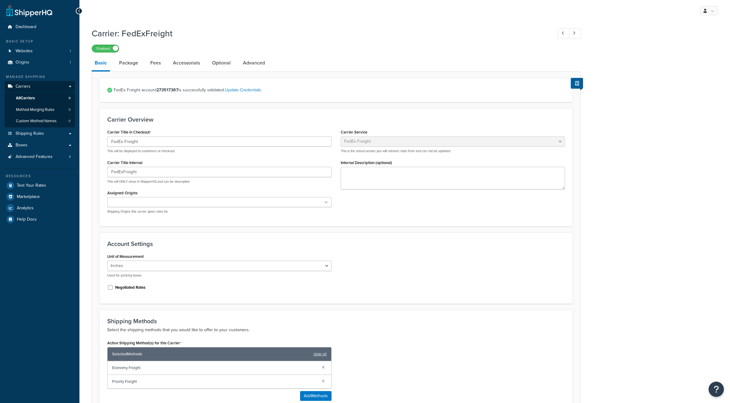
select select "fedExFreight"
click at [152, 206] on input "Assigned Origins" at bounding box center [136, 202] width 54 height 7
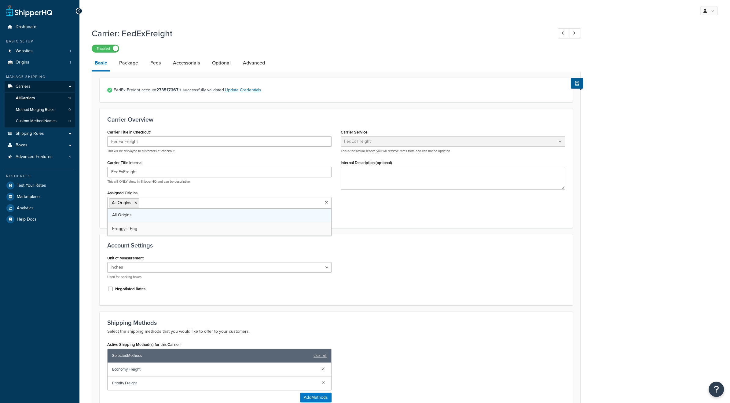
click at [148, 215] on link "All Origins" at bounding box center [220, 214] width 224 height 13
click at [365, 206] on div "Carrier Title in Checkout FedEx Freight This will be displayed to customers at …" at bounding box center [336, 174] width 467 height 92
click at [130, 62] on link "Package" at bounding box center [128, 63] width 25 height 15
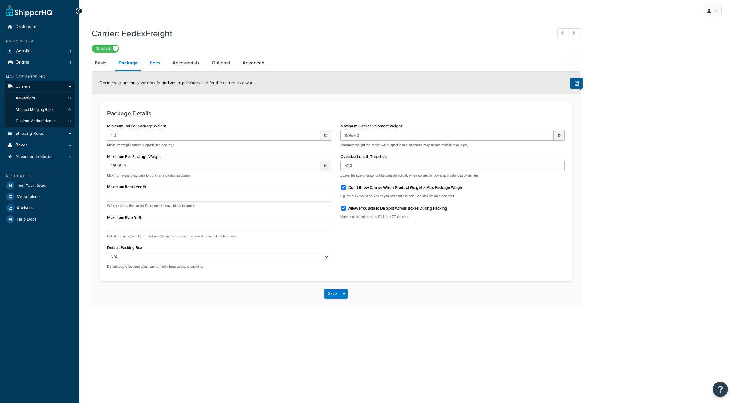
click at [150, 64] on link "Fees" at bounding box center [155, 63] width 16 height 15
select select "AFTER"
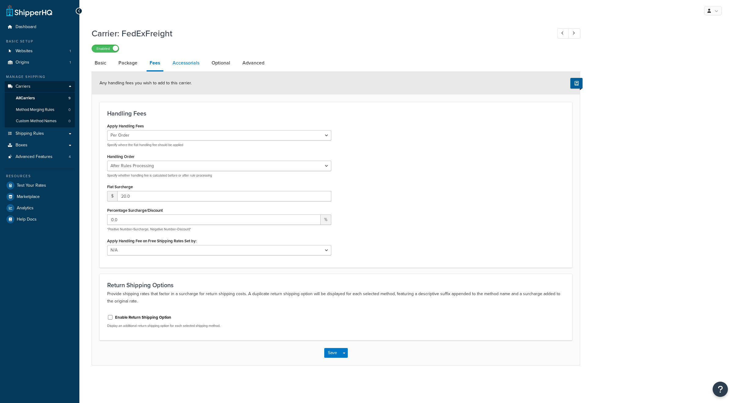
click at [178, 62] on link "Accessorials" at bounding box center [186, 63] width 33 height 15
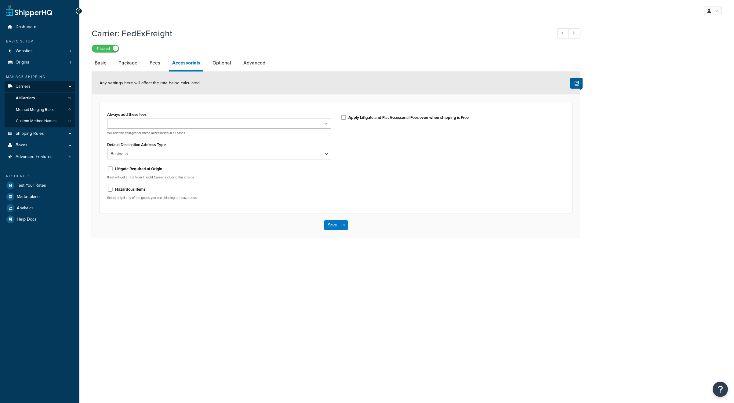
click at [180, 123] on ul at bounding box center [219, 124] width 224 height 10
click at [184, 102] on div "Always add these fees Liftgate Address Type Scheduled Appointment Inside Delive…" at bounding box center [336, 157] width 473 height 110
click at [217, 65] on link "Optional" at bounding box center [222, 63] width 25 height 15
select select "55"
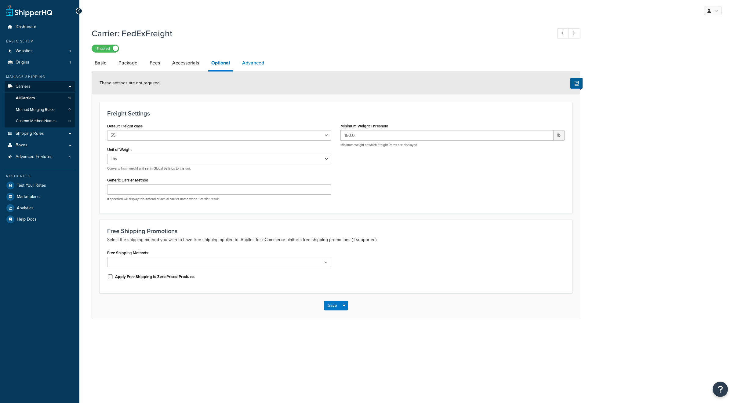
click at [254, 64] on link "Advanced" at bounding box center [253, 63] width 28 height 15
select select "false"
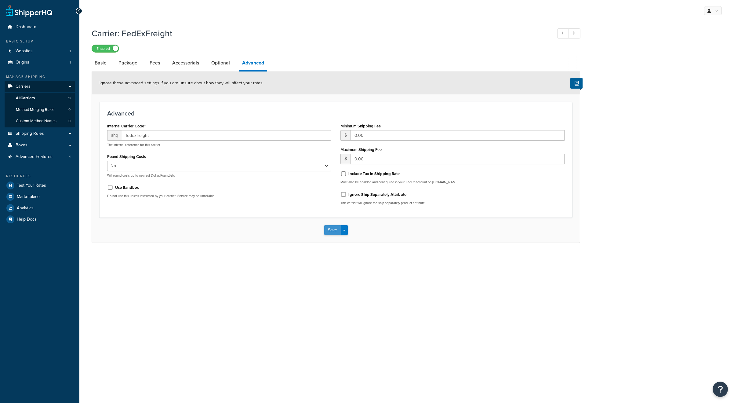
click at [335, 231] on button "Save" at bounding box center [332, 230] width 16 height 10
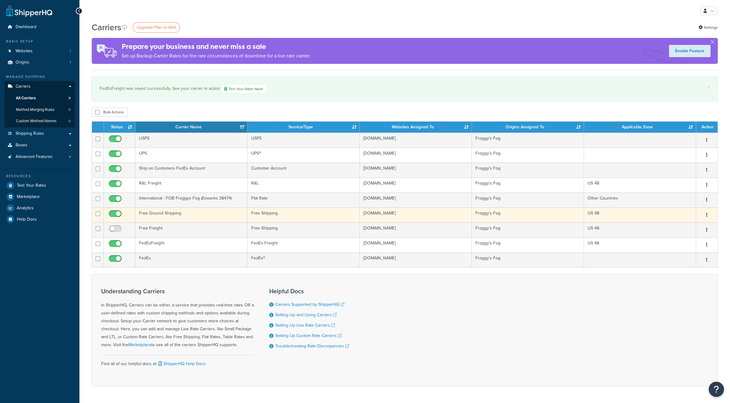
click at [165, 213] on td "Free Ground Shipping" at bounding box center [191, 214] width 112 height 15
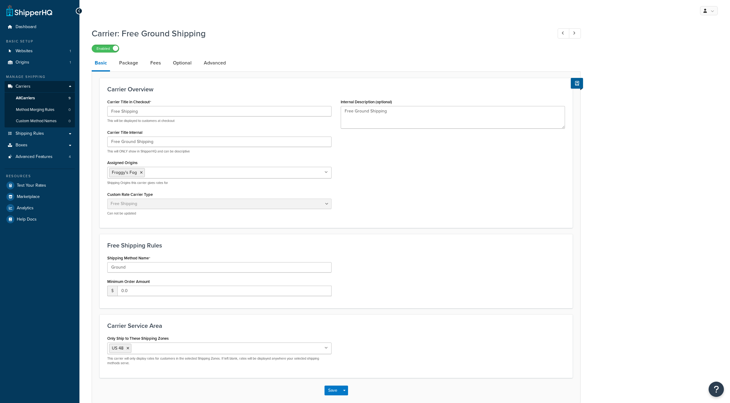
select select "free"
drag, startPoint x: 135, startPoint y: 142, endPoint x: 122, endPoint y: 144, distance: 13.0
click at [122, 144] on input "Free Ground Shipping" at bounding box center [219, 142] width 224 height 10
type input "Free Shipping"
drag, startPoint x: 369, startPoint y: 112, endPoint x: 354, endPoint y: 113, distance: 15.4
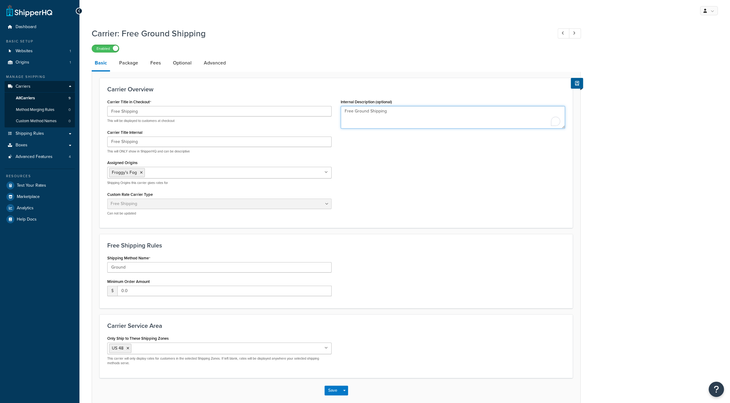
click at [354, 113] on textarea "Free Ground Shipping" at bounding box center [453, 117] width 224 height 23
type textarea "Free Shipping"
click at [134, 66] on link "Package" at bounding box center [128, 63] width 25 height 15
select select "442578"
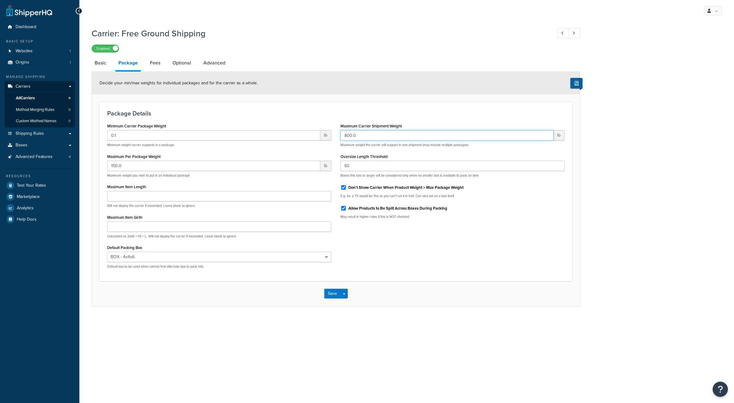
drag, startPoint x: 351, startPoint y: 136, endPoint x: 342, endPoint y: 136, distance: 9.8
click at [342, 136] on input "800.0" at bounding box center [447, 135] width 213 height 10
drag, startPoint x: 112, startPoint y: 166, endPoint x: 106, endPoint y: 165, distance: 6.1
click at [106, 165] on div "Minimum Carrier Package Weight 0.1 lb Minimum weight carrier supports in a pack…" at bounding box center [219, 198] width 233 height 152
click at [338, 149] on div "Maximum Carrier Shipment Weight 800.0 lb Maximum weight the carrier will suppor…" at bounding box center [452, 173] width 233 height 102
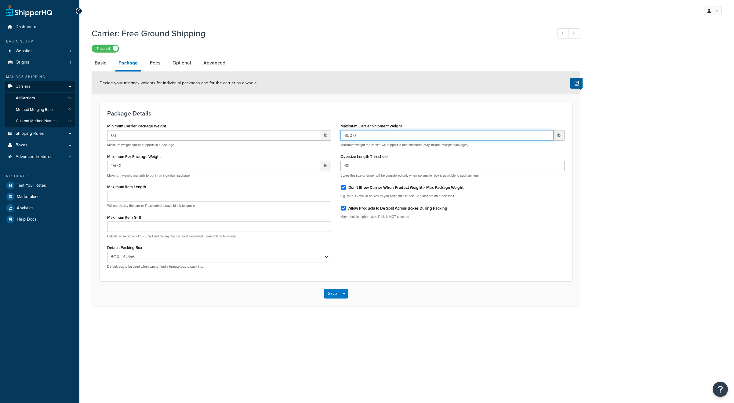
drag, startPoint x: 346, startPoint y: 137, endPoint x: 342, endPoint y: 136, distance: 3.7
click at [342, 136] on input "800.0" at bounding box center [447, 135] width 213 height 10
type input "5000.0"
click at [306, 120] on div "Package Details Minimum Carrier Package Weight 0.1 lb Minimum weight carrier su…" at bounding box center [336, 191] width 473 height 179
click at [157, 66] on link "Fees" at bounding box center [155, 63] width 16 height 15
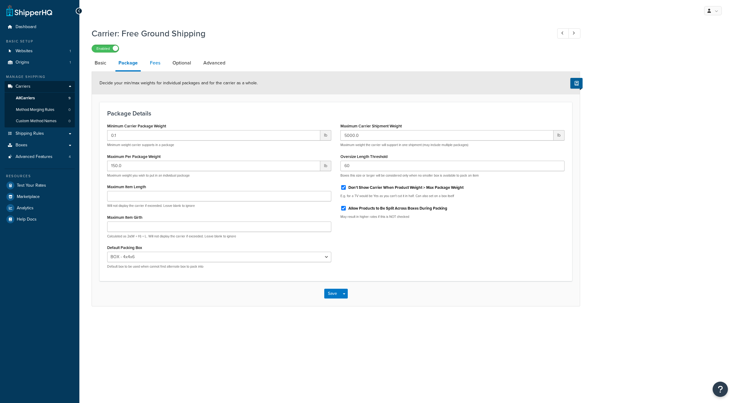
select select "AFTER"
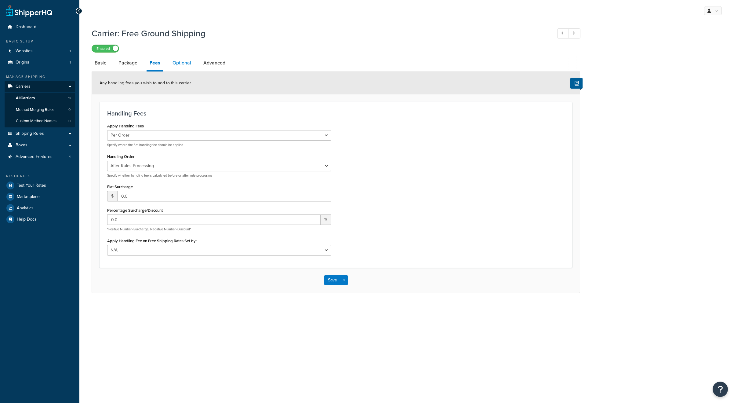
click at [174, 63] on link "Optional" at bounding box center [182, 63] width 25 height 15
select select "153387"
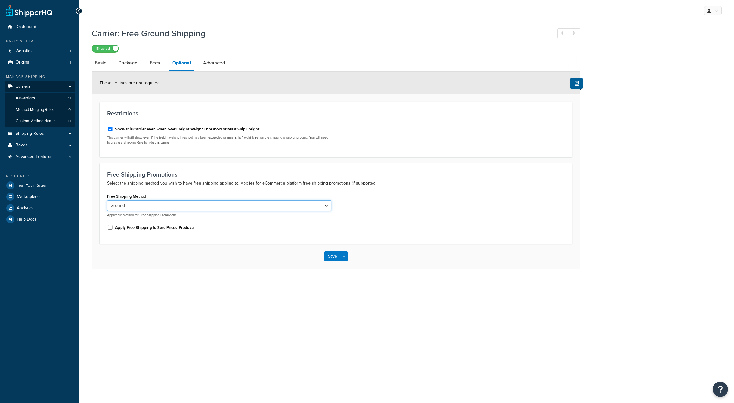
click at [145, 205] on select "Ground" at bounding box center [219, 205] width 224 height 10
click at [107, 200] on select "Ground" at bounding box center [219, 205] width 224 height 10
click at [216, 65] on link "Advanced" at bounding box center [214, 63] width 28 height 15
select select "false"
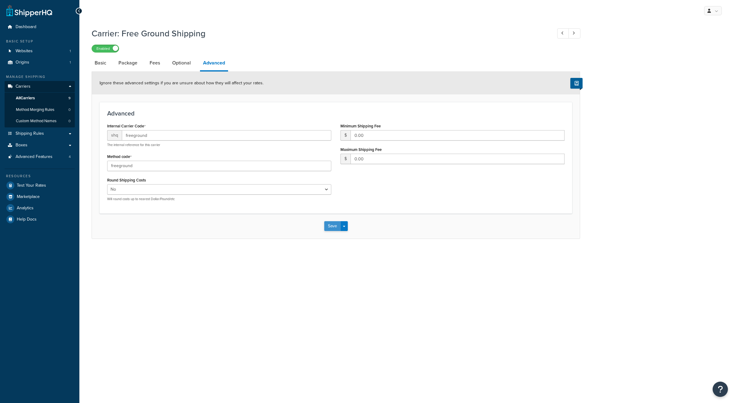
click at [332, 231] on button "Save" at bounding box center [332, 226] width 16 height 10
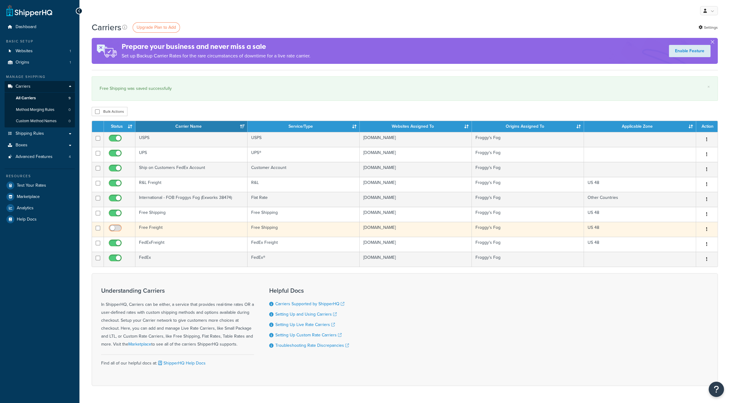
click at [114, 226] on input "checkbox" at bounding box center [116, 230] width 17 height 8
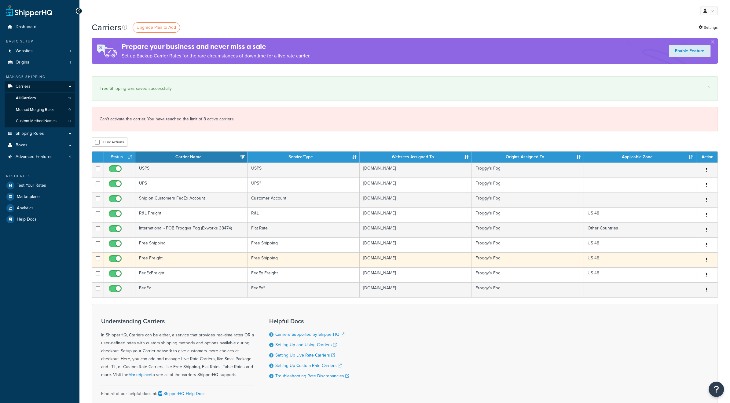
checkbox input "false"
click at [170, 258] on td "Free Freight" at bounding box center [191, 259] width 112 height 15
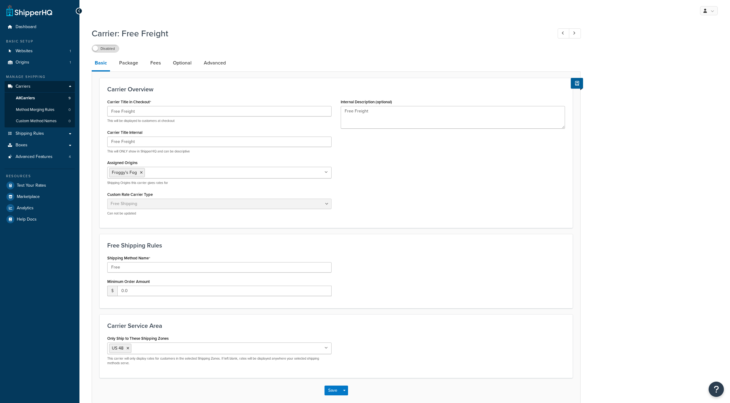
select select "free"
click at [142, 173] on li "Froggy's Fog" at bounding box center [127, 172] width 36 height 9
click at [140, 173] on icon at bounding box center [141, 173] width 3 height 4
click at [137, 184] on link "All Origins" at bounding box center [220, 183] width 224 height 13
click at [332, 180] on div "Carrier Title in Checkout Free Freight This will be displayed to customers at c…" at bounding box center [219, 158] width 233 height 123
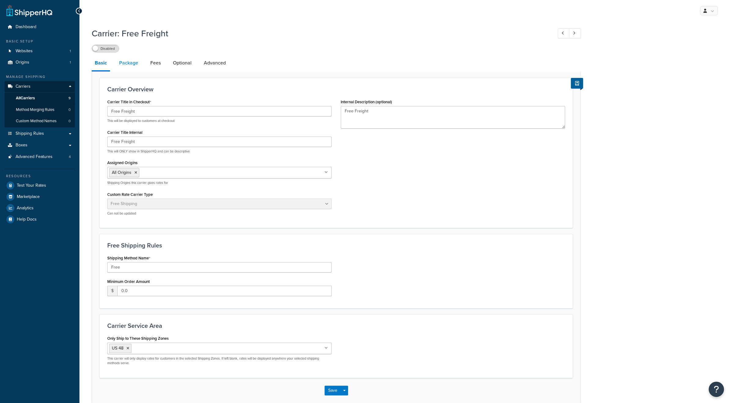
click at [130, 62] on link "Package" at bounding box center [128, 63] width 25 height 15
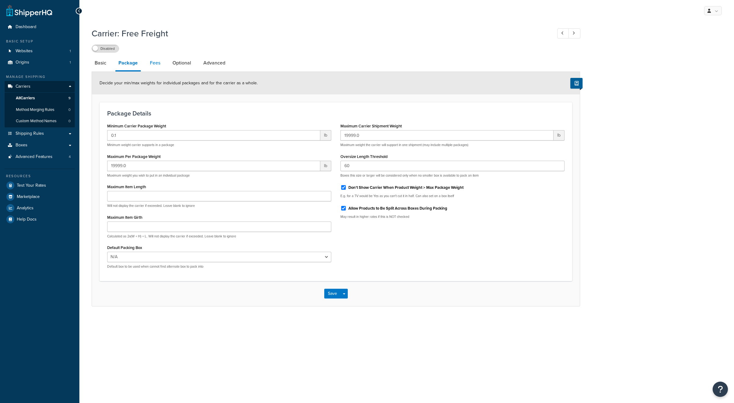
click at [153, 61] on link "Fees" at bounding box center [155, 63] width 16 height 15
select select "AFTER"
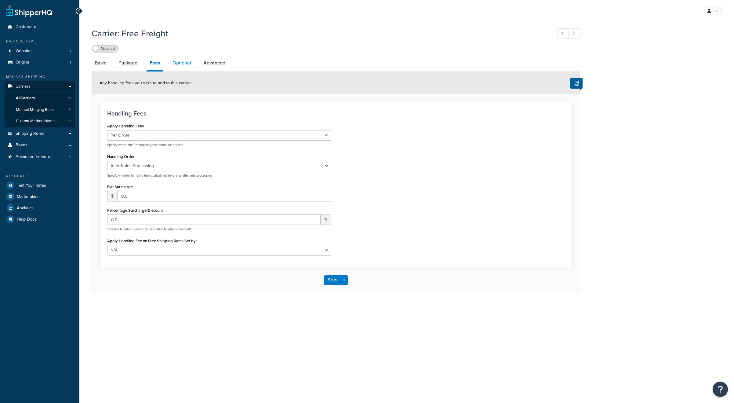
click at [181, 66] on link "Optional" at bounding box center [182, 63] width 25 height 15
select select "153386"
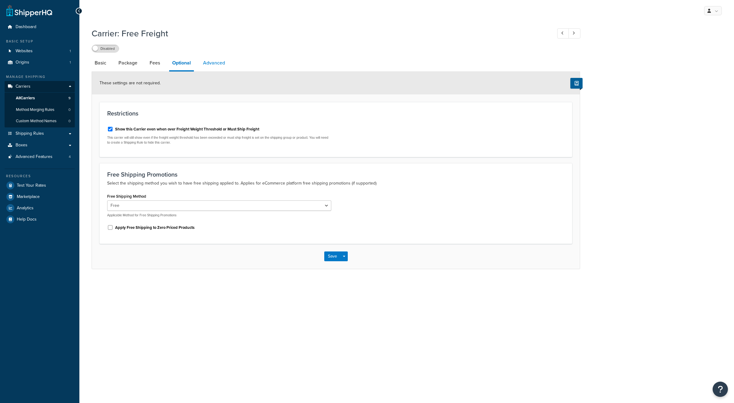
click at [215, 67] on link "Advanced" at bounding box center [214, 63] width 28 height 15
select select "false"
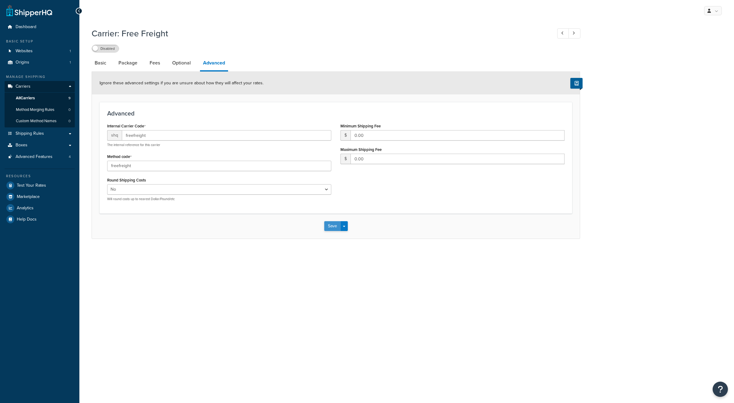
click at [332, 229] on button "Save" at bounding box center [332, 226] width 16 height 10
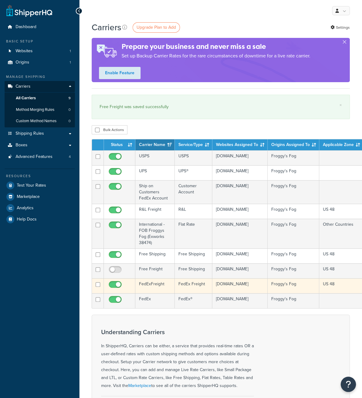
click at [147, 283] on td "FedExFreight" at bounding box center [154, 285] width 39 height 15
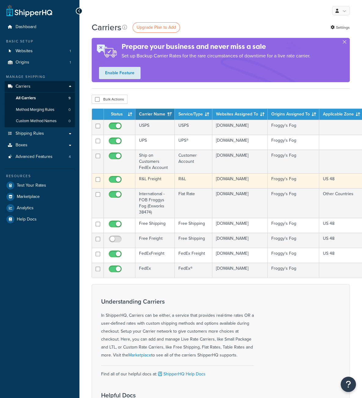
click at [149, 179] on td "R&L Freight" at bounding box center [154, 180] width 39 height 15
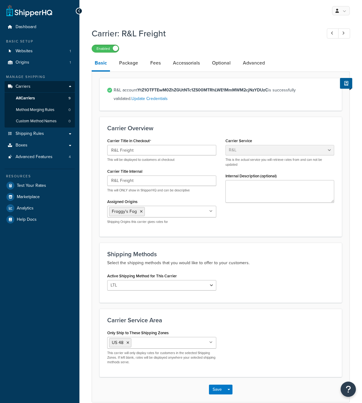
select select "rlFreight"
click at [131, 66] on link "Package" at bounding box center [128, 63] width 25 height 15
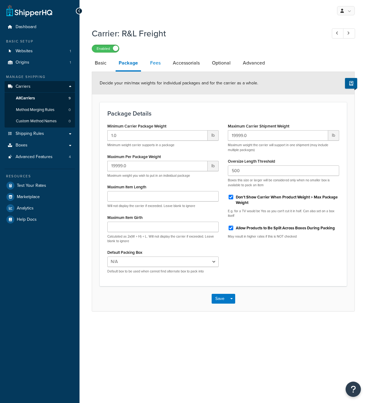
click at [154, 61] on link "Fees" at bounding box center [155, 63] width 16 height 15
select select "AFTER"
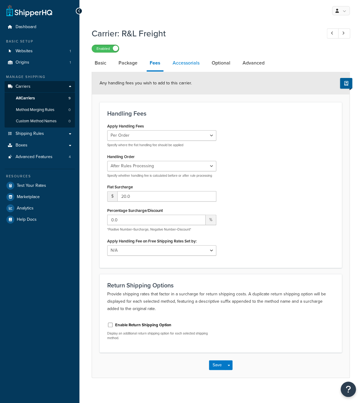
click at [181, 64] on link "Accessorials" at bounding box center [186, 63] width 33 height 15
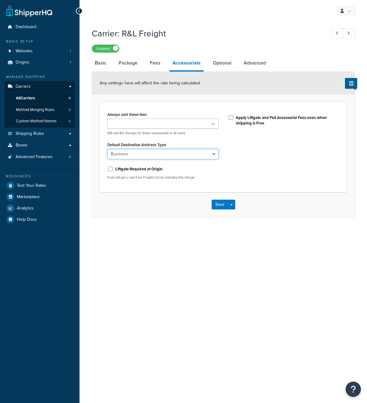
click at [163, 153] on select "Business Residential" at bounding box center [162, 154] width 111 height 10
click at [107, 149] on select "Business Residential" at bounding box center [162, 154] width 111 height 10
click at [218, 63] on link "Optional" at bounding box center [222, 63] width 25 height 15
select select "55"
select select "508"
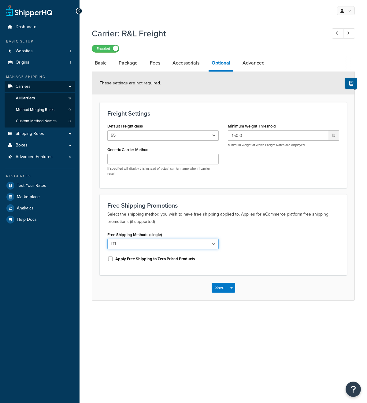
click at [133, 242] on select "LTL" at bounding box center [162, 244] width 111 height 10
click at [252, 67] on link "Advanced" at bounding box center [253, 63] width 28 height 15
select select "false"
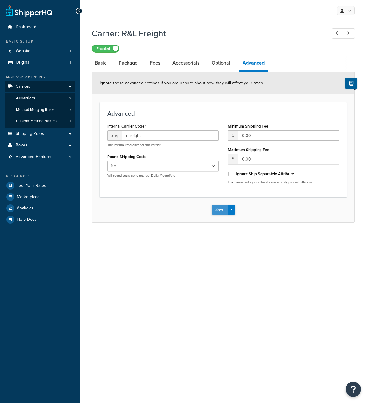
click at [216, 210] on button "Save" at bounding box center [219, 210] width 16 height 10
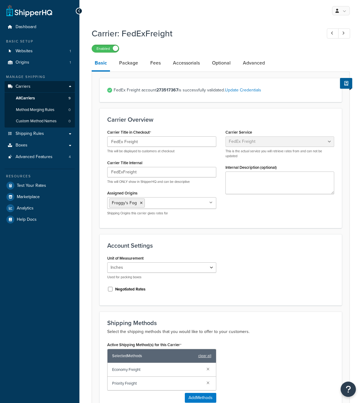
select select "fedExFreight"
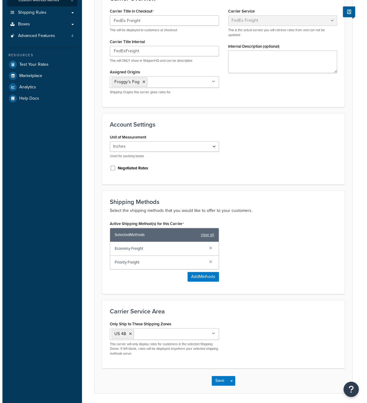
scroll to position [141, 0]
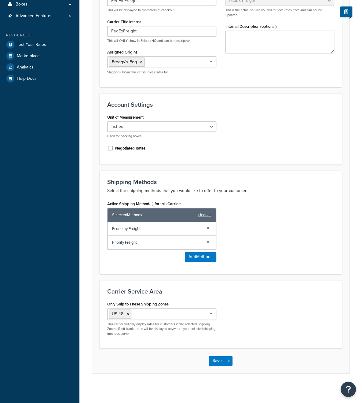
click at [131, 229] on span "Economy Freight" at bounding box center [157, 228] width 90 height 9
click at [132, 241] on span "Priority Freight" at bounding box center [157, 242] width 90 height 9
click at [190, 261] on button "Add Methods" at bounding box center [200, 257] width 31 height 10
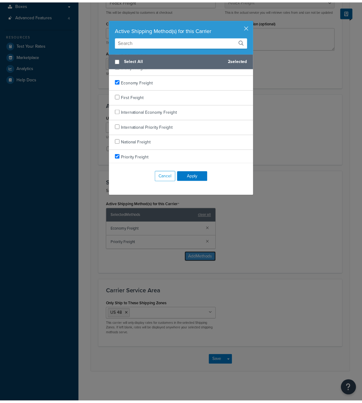
scroll to position [0, 0]
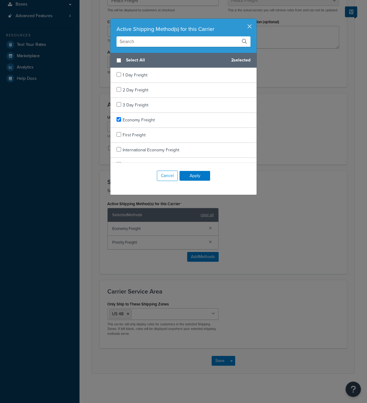
click at [255, 20] on button "button" at bounding box center [256, 20] width 2 height 2
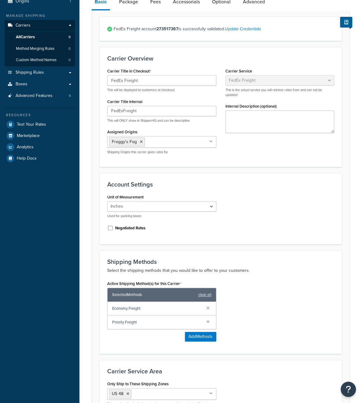
scroll to position [59, 0]
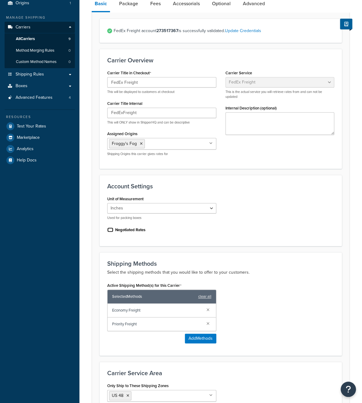
click at [110, 231] on input "Negotiated Rates" at bounding box center [110, 229] width 6 height 5
checkbox input "true"
click at [137, 208] on select "Inches Centimetres" at bounding box center [161, 208] width 109 height 10
click at [107, 203] on select "Inches Centimetres" at bounding box center [161, 208] width 109 height 10
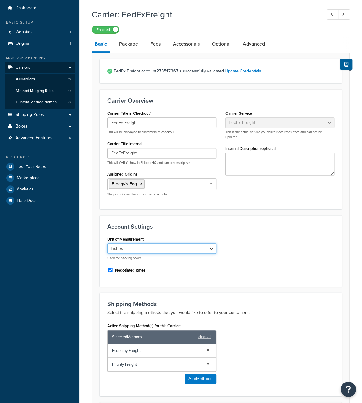
scroll to position [19, 0]
click at [123, 46] on link "Package" at bounding box center [128, 44] width 25 height 15
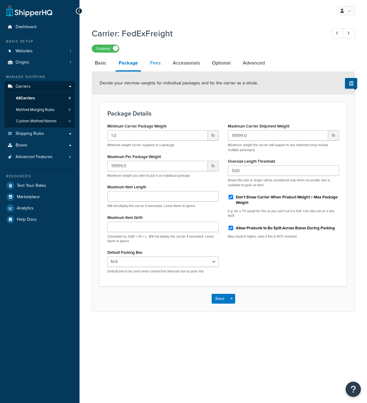
click at [156, 66] on link "Fees" at bounding box center [155, 63] width 16 height 15
select select "AFTER"
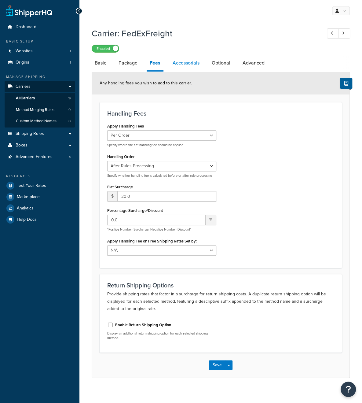
click at [189, 63] on link "Accessorials" at bounding box center [186, 63] width 33 height 15
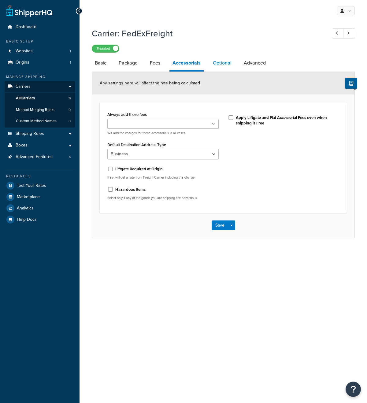
click at [218, 63] on link "Optional" at bounding box center [222, 63] width 25 height 15
select select "55"
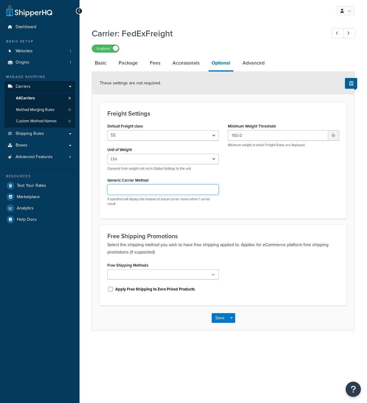
click at [160, 189] on input "Generic Carrier Method" at bounding box center [162, 189] width 111 height 10
click at [171, 272] on ul at bounding box center [162, 274] width 111 height 10
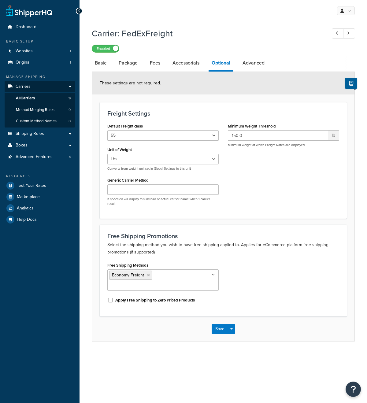
click at [262, 272] on div "Free Shipping Methods Economy Freight Priority Freight Apply Free Shipping to Z…" at bounding box center [223, 285] width 241 height 48
click at [251, 64] on link "Advanced" at bounding box center [253, 63] width 28 height 15
select select "false"
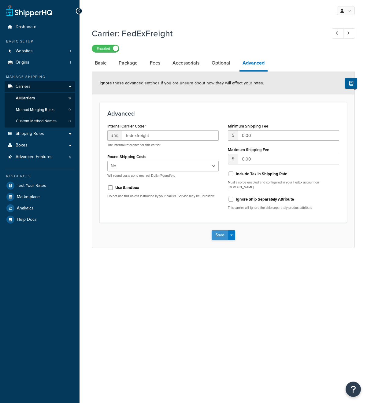
click at [219, 230] on button "Save" at bounding box center [219, 235] width 16 height 10
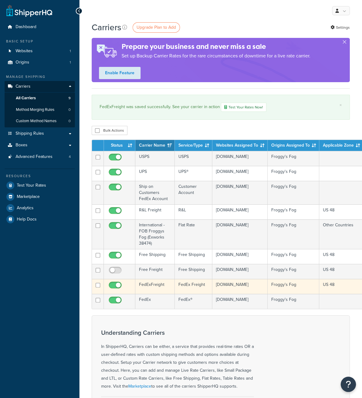
click at [154, 283] on td "FedExFreight" at bounding box center [154, 286] width 39 height 15
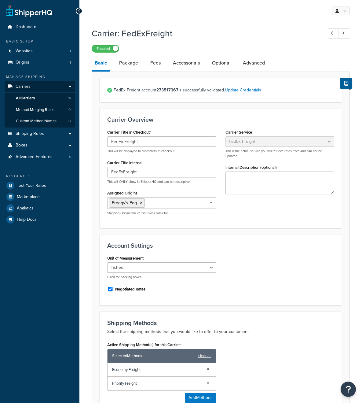
select select "fedExFreight"
click at [142, 271] on select "Inches Centimetres" at bounding box center [161, 267] width 109 height 10
click at [107, 262] on select "Inches Centimetres" at bounding box center [161, 267] width 109 height 10
click at [154, 203] on input "Assigned Origins" at bounding box center [173, 202] width 54 height 7
click at [143, 209] on div "Froggy's Fog All Origins" at bounding box center [161, 203] width 109 height 12
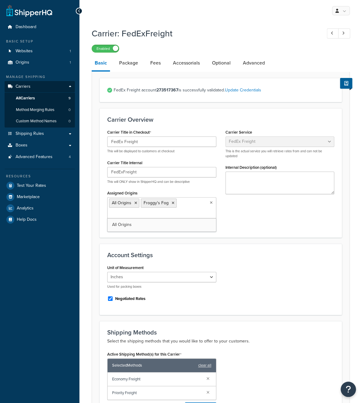
click at [242, 217] on div "Carrier Title in Checkout FedEx Freight This will be displayed to customers at …" at bounding box center [221, 179] width 236 height 102
click at [134, 66] on link "Package" at bounding box center [128, 63] width 25 height 15
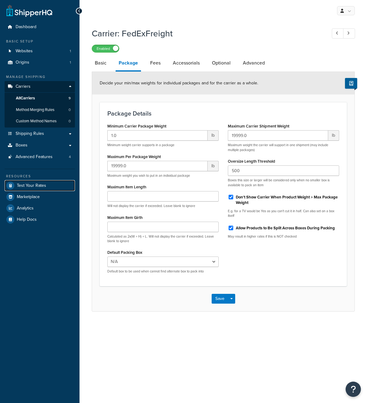
click at [37, 185] on span "Test Your Rates" at bounding box center [31, 185] width 29 height 5
click at [218, 295] on button "Save" at bounding box center [219, 299] width 16 height 10
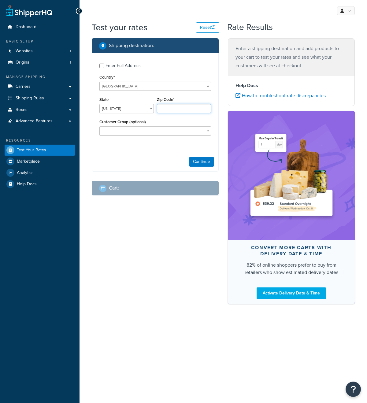
click at [170, 109] on input "Zip Code*" at bounding box center [184, 108] width 54 height 9
click at [119, 113] on select "[US_STATE] [US_STATE] [US_STATE] [US_STATE] [US_STATE] Armed Forces Americas Ar…" at bounding box center [126, 108] width 54 height 9
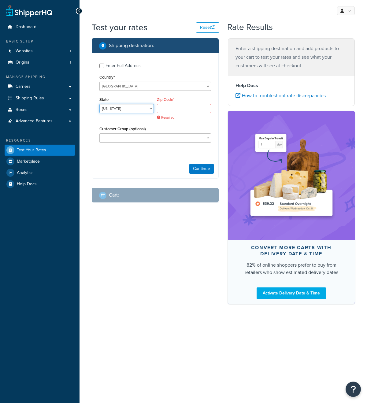
select select "CA"
click at [99, 104] on select "[US_STATE] [US_STATE] [US_STATE] [US_STATE] [US_STATE] Armed Forces Americas Ar…" at bounding box center [126, 108] width 54 height 9
click at [167, 109] on input "Zip Code*" at bounding box center [184, 108] width 54 height 9
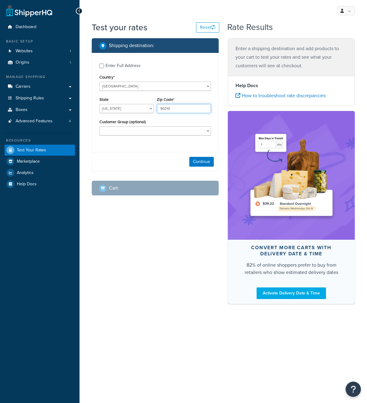
type input "90210"
click at [144, 132] on select "Custom Distributor Drop Ship Only Distributor Net 30 Distributor Net 30 - SCA D…" at bounding box center [155, 130] width 112 height 9
select select "Not Logged in"
click at [99, 127] on select "Custom Distributor Drop Ship Only Distributor Net 30 Distributor Net 30 - SCA D…" at bounding box center [155, 130] width 112 height 9
click at [200, 164] on button "Continue" at bounding box center [201, 162] width 24 height 10
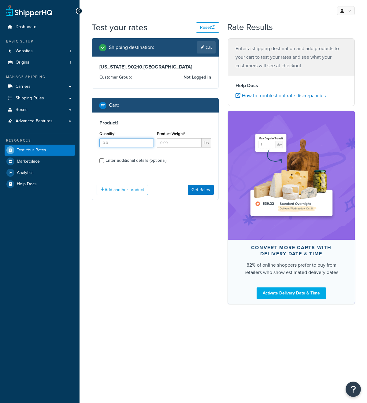
drag, startPoint x: 114, startPoint y: 143, endPoint x: 89, endPoint y: 143, distance: 24.7
click at [89, 143] on div "Shipping destination : Edit [US_STATE], 90210 , [GEOGRAPHIC_DATA] Customer Grou…" at bounding box center [155, 123] width 136 height 171
type input "8"
type input "43"
click at [149, 162] on div "Enter additional details (optional)" at bounding box center [135, 160] width 61 height 9
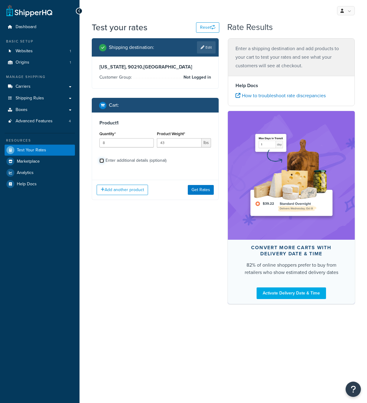
click at [104, 162] on input "Enter additional details (optional)" at bounding box center [101, 160] width 5 height 5
checkbox input "true"
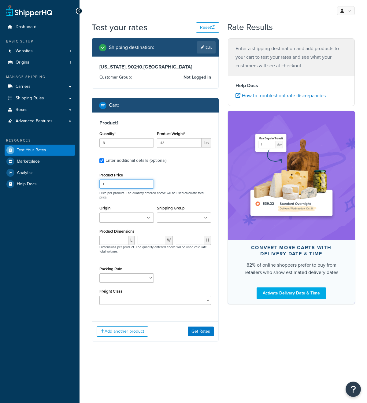
drag, startPoint x: 111, startPoint y: 185, endPoint x: 96, endPoint y: 185, distance: 15.3
click at [96, 185] on div "Product 1 Quantity* 8 Product Weight* 43 lbs Enter additional details (optional…" at bounding box center [155, 214] width 126 height 204
type input "1199.99"
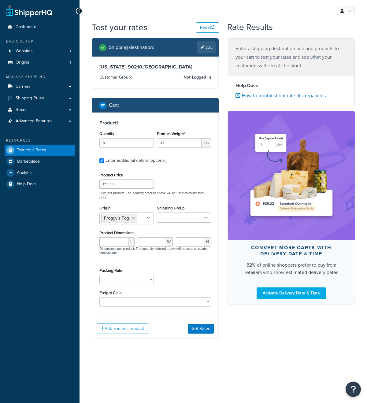
click at [191, 221] on ul at bounding box center [184, 217] width 54 height 10
click at [180, 177] on div "Product Price 1199.99 Price per product. The quantity entered above will be use…" at bounding box center [155, 185] width 115 height 28
click at [112, 241] on input "number" at bounding box center [113, 241] width 29 height 9
type input "25"
type input "17"
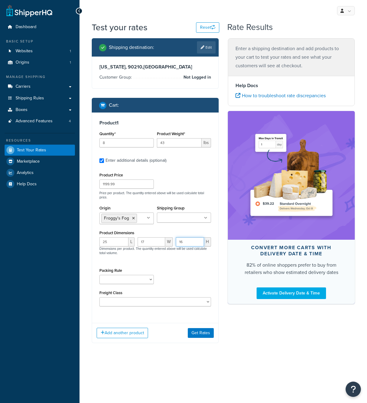
type input "16"
click at [134, 277] on select "Fobbles F3 Package Laser Swamp - Floor Package LASER-DRUM-PRO" at bounding box center [126, 279] width 54 height 9
click at [175, 268] on div "Packing Rule Fobbles F3 Package Laser Swamp - Floor Package LASER-DRUM-PRO" at bounding box center [155, 277] width 115 height 22
click at [170, 300] on select "50 55 60 65 70 77.5 85 92.5 100 110 125 150 175 200 250 300 400 500" at bounding box center [155, 301] width 112 height 9
select select "55"
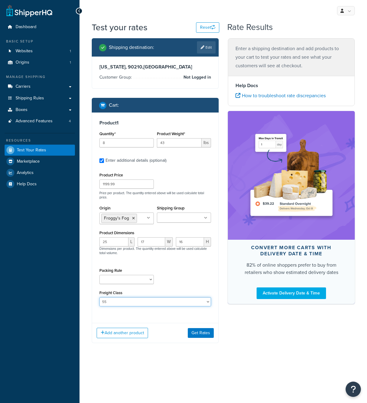
click at [99, 297] on select "50 55 60 65 70 77.5 85 92.5 100 110 125 150 175 200 250 300 400 500" at bounding box center [155, 301] width 112 height 9
click at [199, 332] on button "Get Rates" at bounding box center [201, 333] width 26 height 10
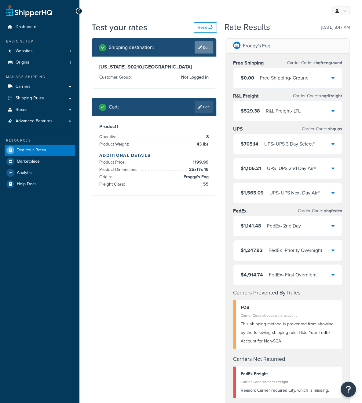
click at [205, 48] on link "Edit" at bounding box center [204, 47] width 19 height 12
select select "CA"
select select "Not Logged in"
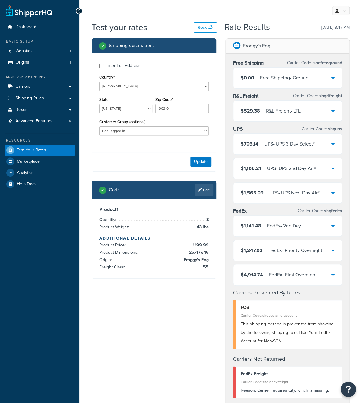
click at [111, 64] on div "Enter Full Address" at bounding box center [122, 65] width 35 height 9
click at [104, 64] on input "Enter Full Address" at bounding box center [101, 66] width 5 height 5
checkbox input "true"
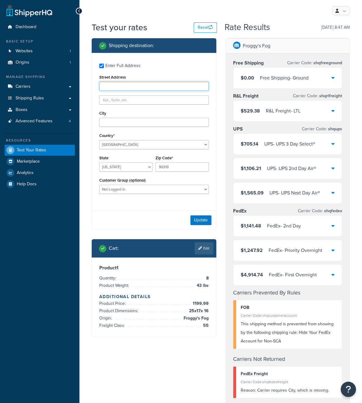
click at [111, 88] on input "Street Address" at bounding box center [153, 86] width 109 height 9
type input "922 Sands Ave"
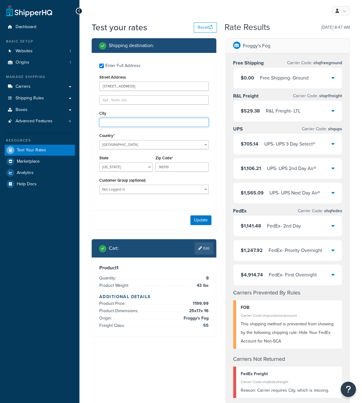
click at [118, 120] on input "City" at bounding box center [153, 122] width 109 height 9
type input "Las Vegas"
click at [125, 162] on div "Alabama Alaska American Samoa Arizona Arkansas Armed Forces Americas Armed Forc…" at bounding box center [125, 166] width 53 height 9
click at [125, 168] on select "Alabama Alaska American Samoa Arizona Arkansas Armed Forces Americas Armed Forc…" at bounding box center [125, 166] width 53 height 9
select select "NV"
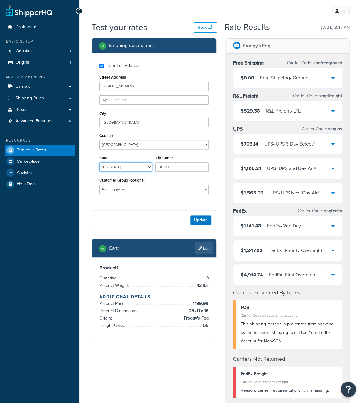
click at [99, 163] on select "Alabama Alaska American Samoa Arizona Arkansas Armed Forces Americas Armed Forc…" at bounding box center [125, 166] width 53 height 9
drag, startPoint x: 109, startPoint y: 86, endPoint x: 96, endPoint y: 86, distance: 12.8
click at [96, 86] on div "Enter Full Address Street Address 922 Sands Ave City Las Vegas Country* United …" at bounding box center [154, 129] width 124 height 153
type input "255 Sands Ave"
drag, startPoint x: 171, startPoint y: 165, endPoint x: 154, endPoint y: 165, distance: 16.8
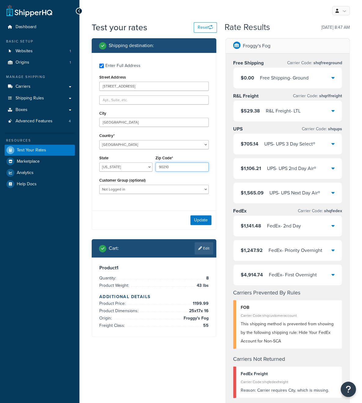
click at [154, 165] on div "Zip Code* 90210" at bounding box center [182, 165] width 56 height 22
type input "86169"
click at [199, 222] on button "Update" at bounding box center [200, 220] width 21 height 10
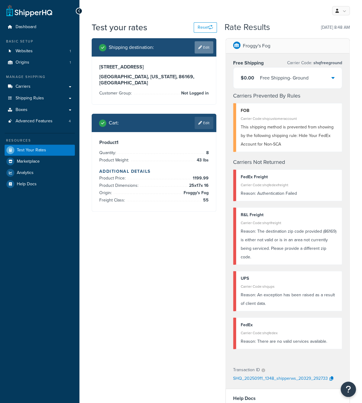
click at [205, 50] on link "Edit" at bounding box center [204, 47] width 19 height 12
select select "NV"
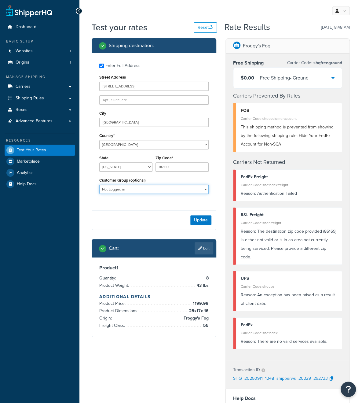
click at [146, 189] on select "Custom Distributor Drop Ship Only Distributor Net 30 Distributor Net 30 - SCA D…" at bounding box center [153, 189] width 109 height 9
select select "OEM Customer"
click at [99, 185] on select "Custom Distributor Drop Ship Only Distributor Net 30 Distributor Net 30 - SCA D…" at bounding box center [153, 189] width 109 height 9
click at [202, 220] on button "Update" at bounding box center [200, 220] width 21 height 10
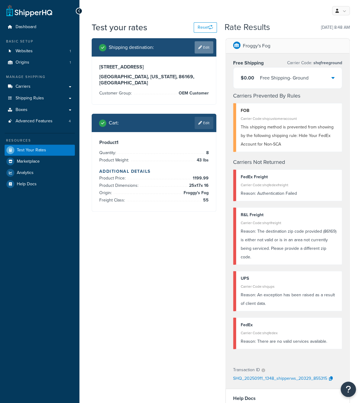
click at [205, 50] on link "Edit" at bounding box center [204, 47] width 19 height 12
select select "NV"
select select "OEM Customer"
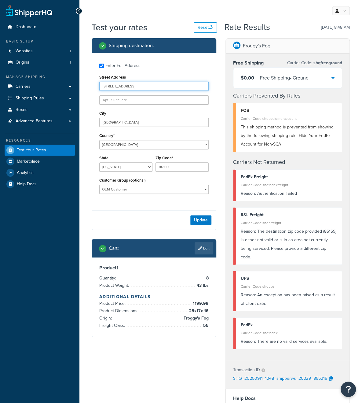
drag, startPoint x: 138, startPoint y: 86, endPoint x: 76, endPoint y: 89, distance: 62.4
click at [76, 89] on div "Dashboard Basic Setup Websites 1 Origins 1 Manage Shipping Carriers Carriers Al…" at bounding box center [181, 326] width 362 height 653
paste input "3150 Paradise Rd, Las Vegas, NV 89109"
drag, startPoint x: 167, startPoint y: 86, endPoint x: 156, endPoint y: 86, distance: 11.0
click at [156, 86] on input "3150 Paradise Rd, Las Vegas, NV 89109" at bounding box center [153, 86] width 109 height 9
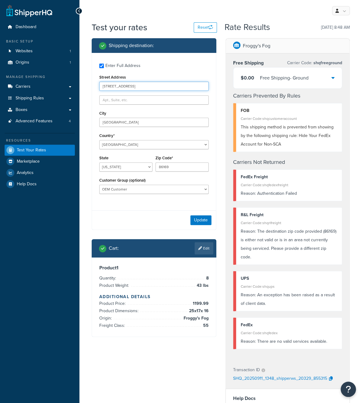
type input "3150 Paradise Rd, Las Vegas, NV"
drag, startPoint x: 170, startPoint y: 166, endPoint x: 145, endPoint y: 164, distance: 25.1
click at [145, 164] on div "State Alabama Alaska American Samoa Arizona Arkansas Armed Forces Americas Arme…" at bounding box center [154, 165] width 112 height 22
paste input "910"
type input "89109"
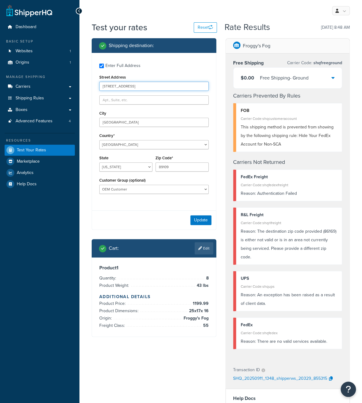
drag, startPoint x: 158, startPoint y: 87, endPoint x: 134, endPoint y: 86, distance: 23.9
click at [134, 86] on input "3150 Paradise Rd, Las Vegas, NV" at bounding box center [153, 86] width 109 height 9
type input "3150 Paradise Rd"
click at [196, 216] on button "Update" at bounding box center [200, 220] width 21 height 10
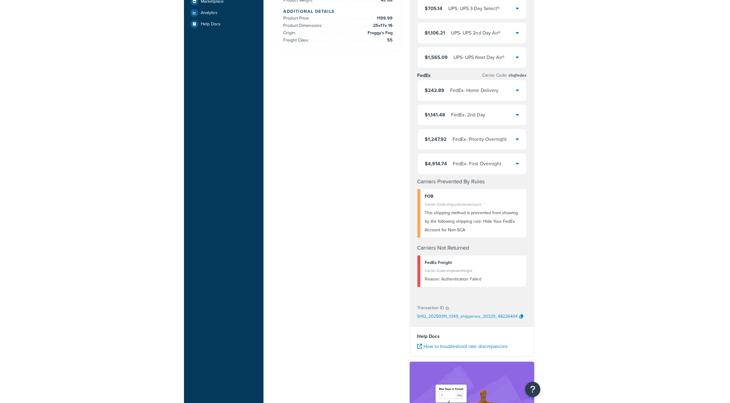
scroll to position [163, 0]
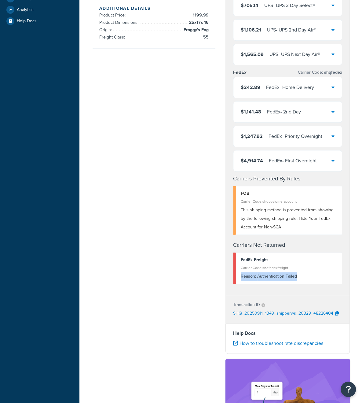
drag, startPoint x: 299, startPoint y: 274, endPoint x: 240, endPoint y: 276, distance: 58.7
click at [240, 276] on div "FedEx Freight Carrier Code: shqfedexfreight Reason: Authentication Failed" at bounding box center [287, 268] width 109 height 32
click at [299, 274] on div "Reason: Authentication Failed" at bounding box center [289, 276] width 97 height 9
drag, startPoint x: 302, startPoint y: 277, endPoint x: 241, endPoint y: 258, distance: 64.5
click at [241, 258] on div "FedEx Freight Carrier Code: shqfedexfreight Reason: Authentication Failed" at bounding box center [287, 268] width 109 height 32
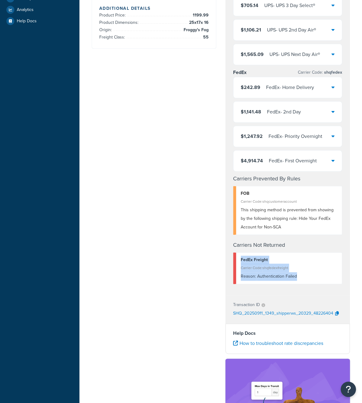
copy div "FedEx Freight Carrier Code: shqfedexfreight Reason: Authentication Failed"
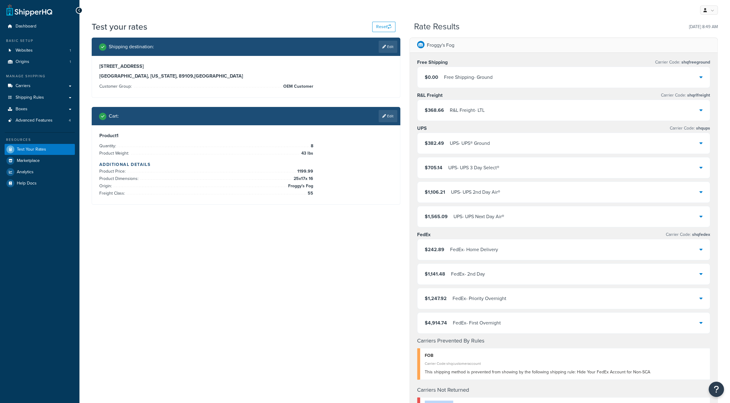
scroll to position [0, 0]
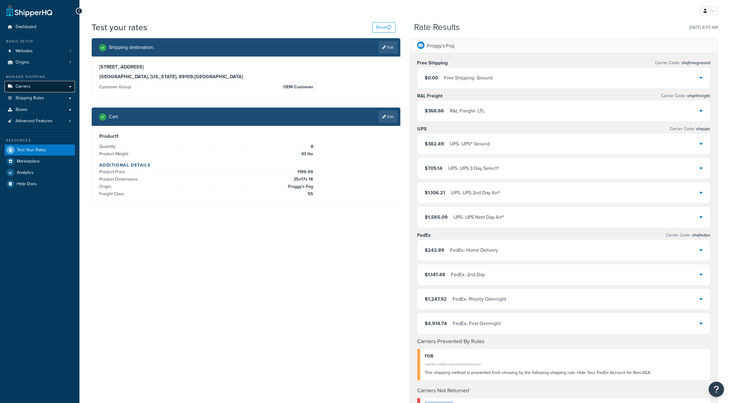
click at [16, 89] on span "Carriers" at bounding box center [23, 86] width 15 height 5
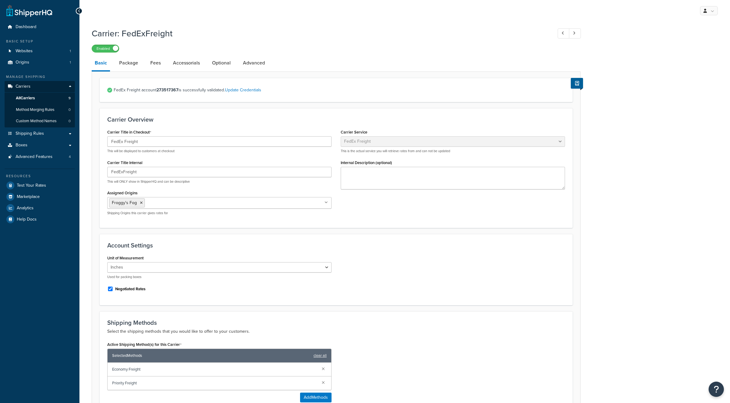
select select "fedExFreight"
click at [245, 68] on link "Advanced" at bounding box center [254, 63] width 28 height 15
select select "false"
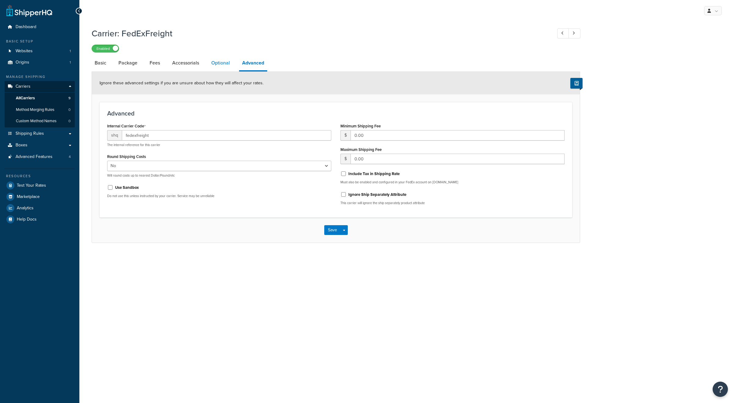
click at [221, 64] on link "Optional" at bounding box center [220, 63] width 25 height 15
select select "55"
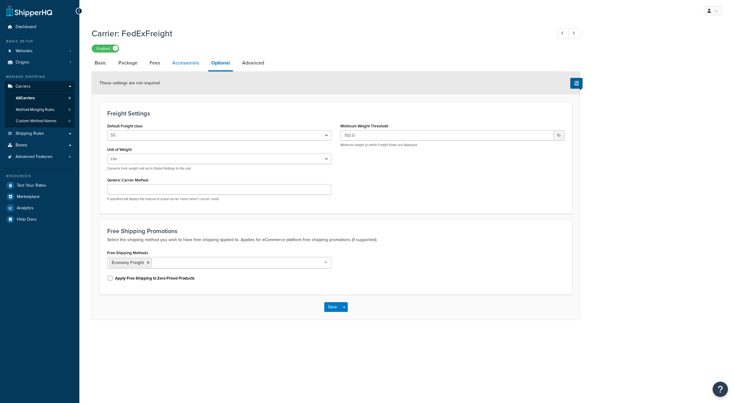
click at [198, 66] on link "Accessorials" at bounding box center [185, 63] width 33 height 15
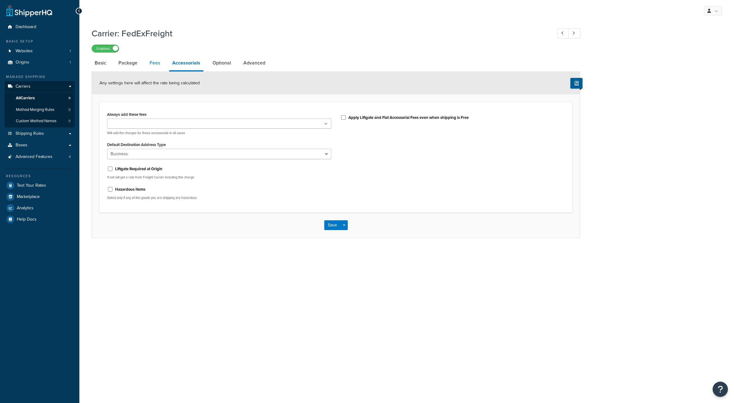
click at [160, 65] on link "Fees" at bounding box center [155, 63] width 16 height 15
select select "AFTER"
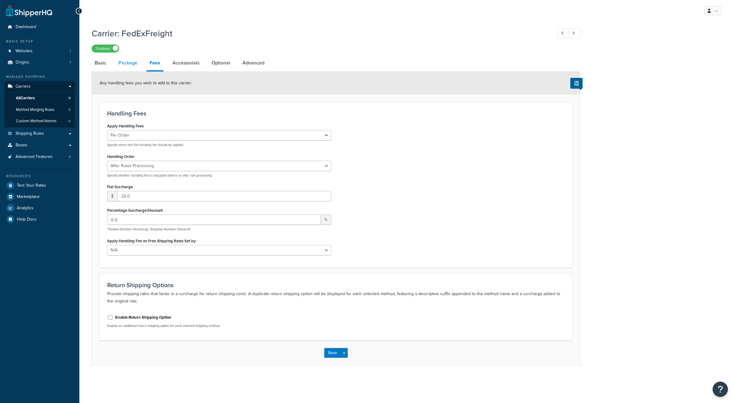
click at [137, 65] on link "Package" at bounding box center [127, 63] width 25 height 15
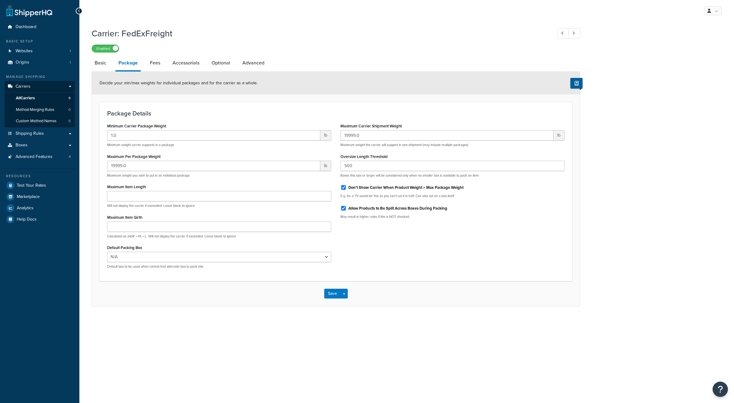
click at [114, 66] on li "Basic" at bounding box center [104, 63] width 24 height 15
click at [102, 64] on link "Basic" at bounding box center [101, 63] width 18 height 15
select select "fedExFreight"
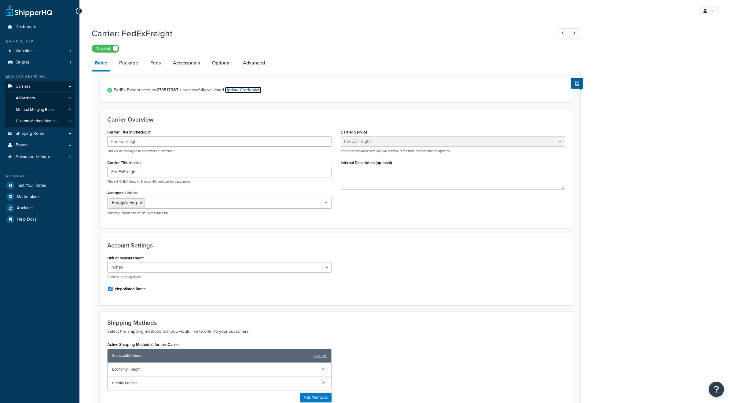
click at [240, 90] on link "Update Credentials" at bounding box center [243, 90] width 36 height 6
select select "PALLET"
select select "US"
select select "TN"
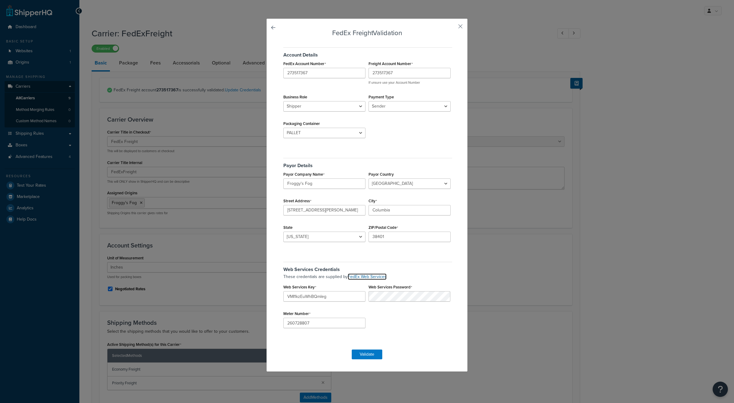
click at [355, 277] on link "FedEx Web Services" at bounding box center [367, 276] width 39 height 6
click at [366, 352] on button "Validate" at bounding box center [367, 354] width 31 height 10
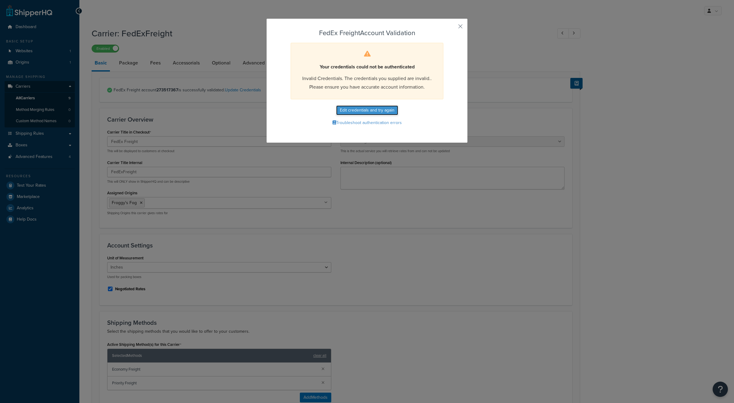
click at [360, 112] on button "Edit credentials and try again" at bounding box center [367, 110] width 62 height 10
select select "PALLET"
select select "US"
select select "TN"
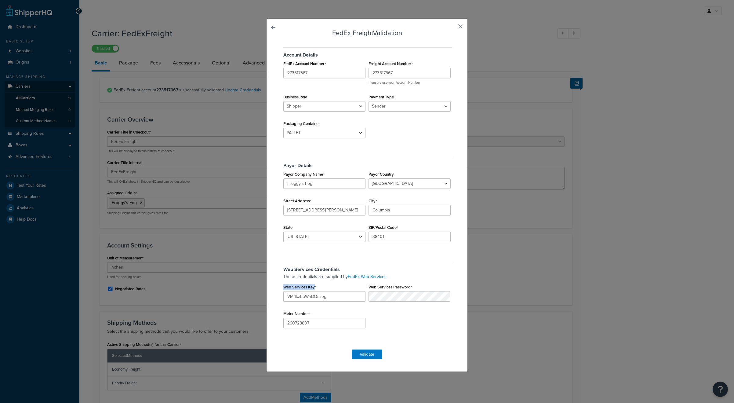
drag, startPoint x: 312, startPoint y: 287, endPoint x: 281, endPoint y: 289, distance: 31.2
click at [283, 289] on label "Web Services Key" at bounding box center [299, 287] width 33 height 5
click at [283, 291] on input "VMI1kzEuWhBQmleg" at bounding box center [324, 296] width 82 height 10
drag, startPoint x: 312, startPoint y: 287, endPoint x: 282, endPoint y: 288, distance: 30.6
click at [283, 288] on label "Web Services Key" at bounding box center [299, 287] width 33 height 5
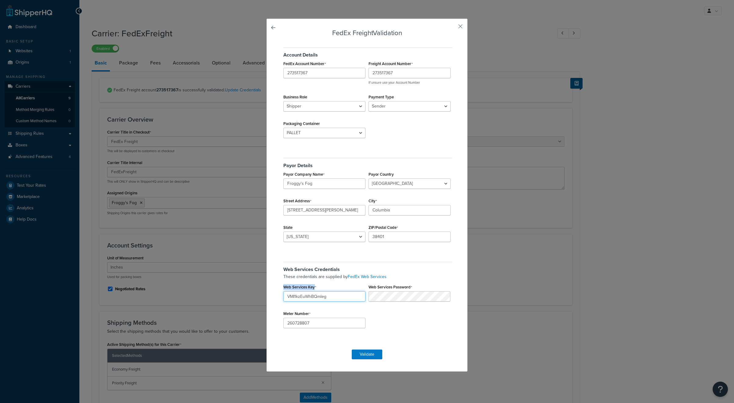
click at [283, 291] on input "VMI1kzEuWhBQmleg" at bounding box center [324, 296] width 82 height 10
drag, startPoint x: 312, startPoint y: 287, endPoint x: 282, endPoint y: 287, distance: 29.9
click at [283, 287] on label "Web Services Key" at bounding box center [299, 287] width 33 height 5
click at [283, 291] on input "VMI1kzEuWhBQmleg" at bounding box center [324, 296] width 82 height 10
drag, startPoint x: 312, startPoint y: 286, endPoint x: 282, endPoint y: 287, distance: 30.6
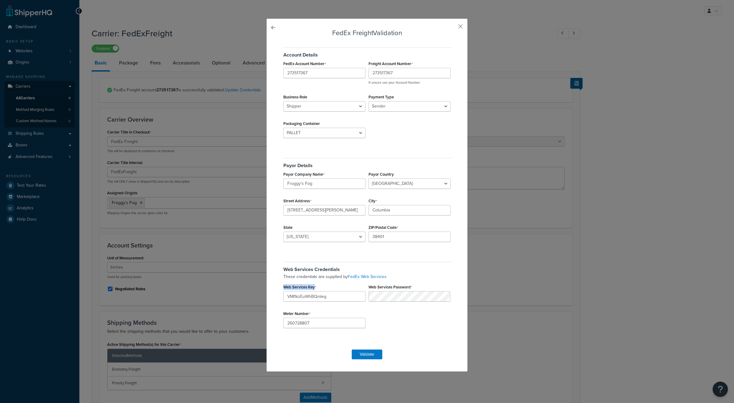
click at [283, 287] on label "Web Services Key" at bounding box center [299, 287] width 33 height 5
click at [283, 291] on input "VMI1kzEuWhBQmleg" at bounding box center [324, 296] width 82 height 10
click at [360, 277] on link "FedEx Web Services" at bounding box center [367, 276] width 39 height 6
click at [49, 38] on div "FedEx Freight Validation Account Details FedEx Account Number 273517367 Freight…" at bounding box center [367, 201] width 734 height 403
click at [282, 29] on link at bounding box center [282, 29] width 0 height 0
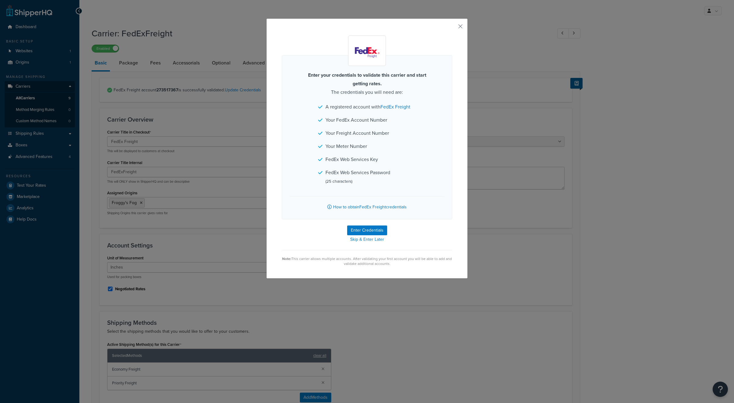
click at [270, 25] on div "Enter your credentials to validate this carrier and start getting rates. The cr…" at bounding box center [367, 148] width 202 height 260
click at [455, 25] on div "Enter your credentials to validate this carrier and start getting rates. The cr…" at bounding box center [367, 148] width 202 height 260
click at [452, 28] on button "button" at bounding box center [452, 29] width 2 height 2
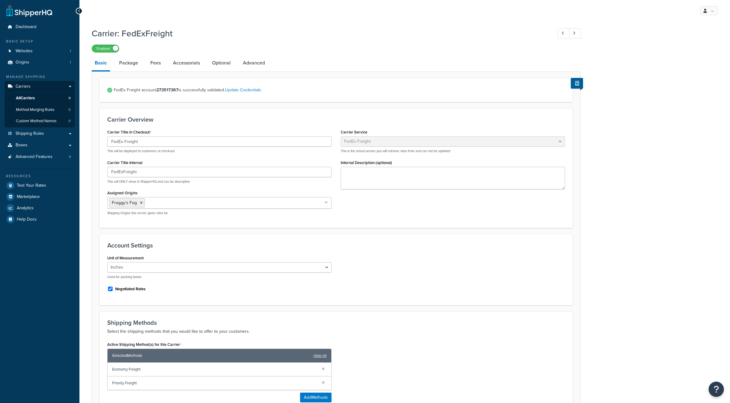
select select "fedExFreight"
click at [40, 187] on span "Test Your Rates" at bounding box center [31, 185] width 29 height 5
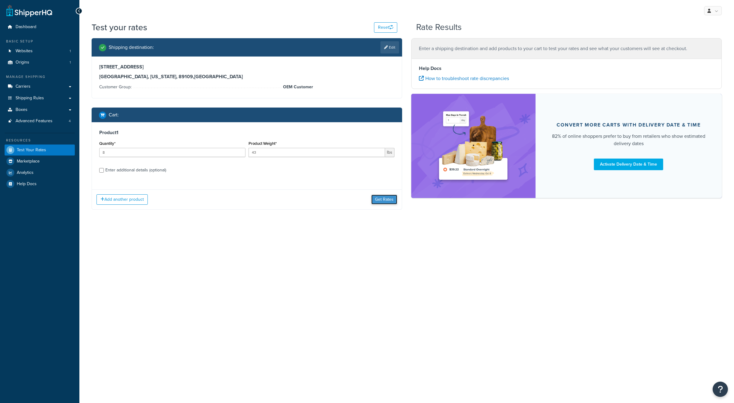
click at [384, 196] on button "Get Rates" at bounding box center [384, 200] width 26 height 10
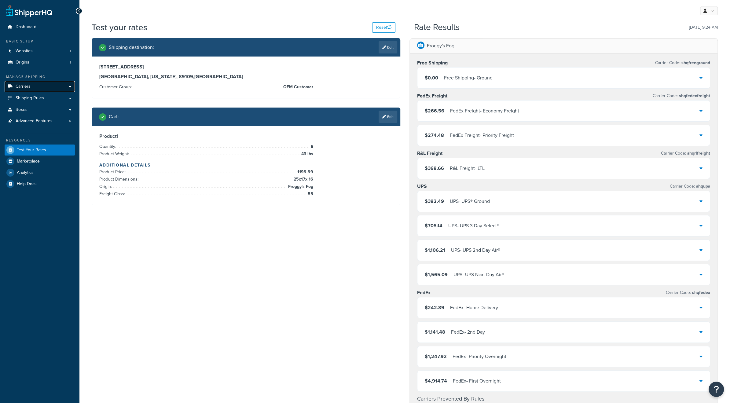
click at [27, 86] on span "Carriers" at bounding box center [23, 86] width 15 height 5
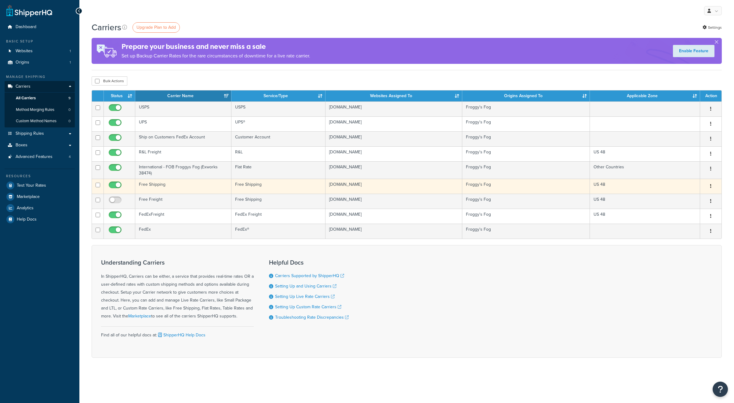
click at [149, 185] on td "Free Shipping" at bounding box center [183, 186] width 96 height 15
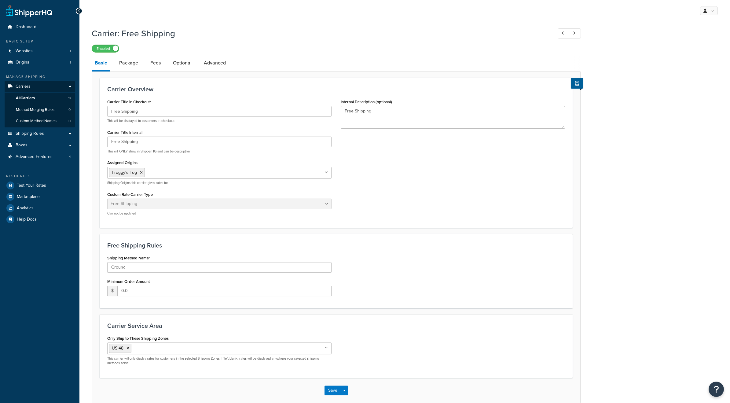
select select "free"
drag, startPoint x: 137, startPoint y: 111, endPoint x: 120, endPoint y: 112, distance: 16.5
click at [120, 112] on input "Free Shipping" at bounding box center [219, 111] width 224 height 10
click at [140, 113] on input "Free Shipping" at bounding box center [219, 111] width 224 height 10
drag, startPoint x: 134, startPoint y: 266, endPoint x: 97, endPoint y: 266, distance: 37.6
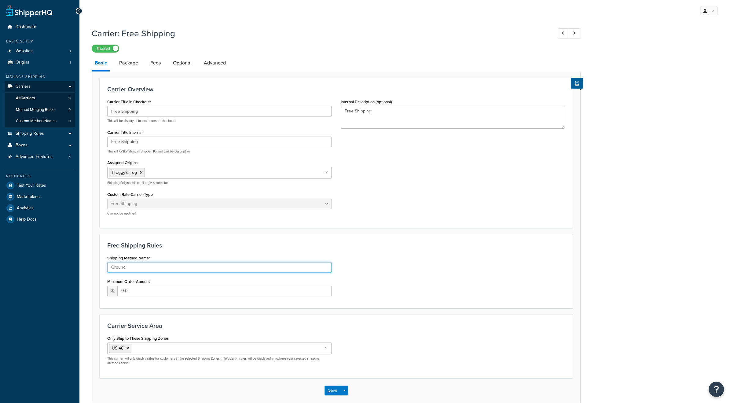
click at [97, 266] on form "Carrier Overview Carrier Title in Checkout Free Shipping This will be displayed…" at bounding box center [336, 240] width 488 height 325
paste input "Shipping"
type input "Shipping"
click at [143, 142] on input "Free Shipping" at bounding box center [219, 142] width 224 height 10
drag, startPoint x: 152, startPoint y: 143, endPoint x: 123, endPoint y: 144, distance: 28.7
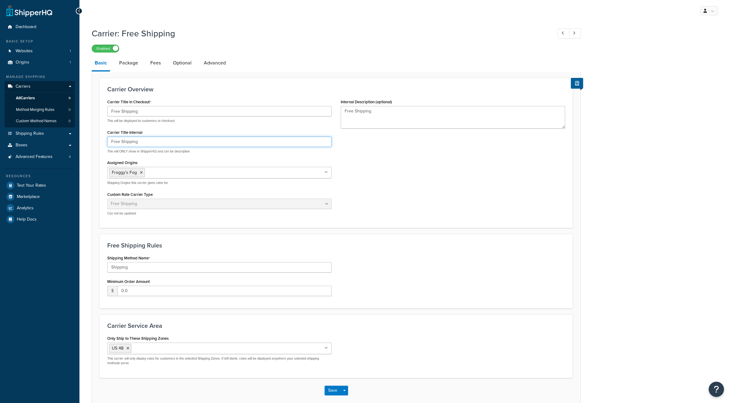
click at [123, 144] on input "Free Shipping" at bounding box center [219, 142] width 224 height 10
type input "Free"
click at [148, 113] on input "Free Shipping" at bounding box center [219, 111] width 224 height 10
type input "Free"
click at [329, 389] on button "Save" at bounding box center [332, 391] width 16 height 10
